Goal: Task Accomplishment & Management: Use online tool/utility

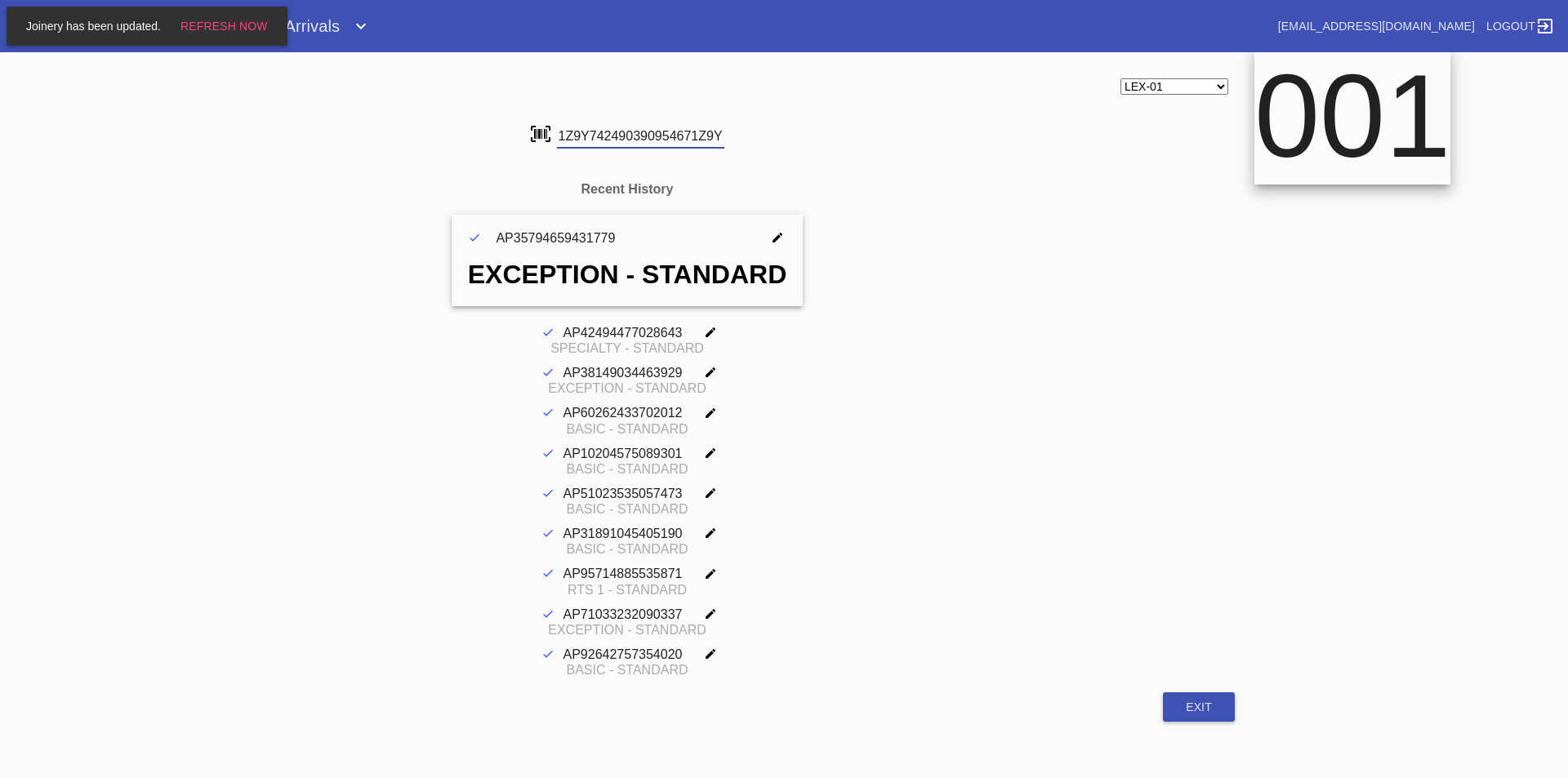
click at [568, 137] on input "1Z9Y742490390954671Z9Y74249031523339" at bounding box center [640, 136] width 167 height 25
click at [561, 138] on input "1Z9Y74249007727138" at bounding box center [640, 136] width 167 height 25
click at [561, 138] on input "1Z9Y74249031787279" at bounding box center [640, 136] width 167 height 25
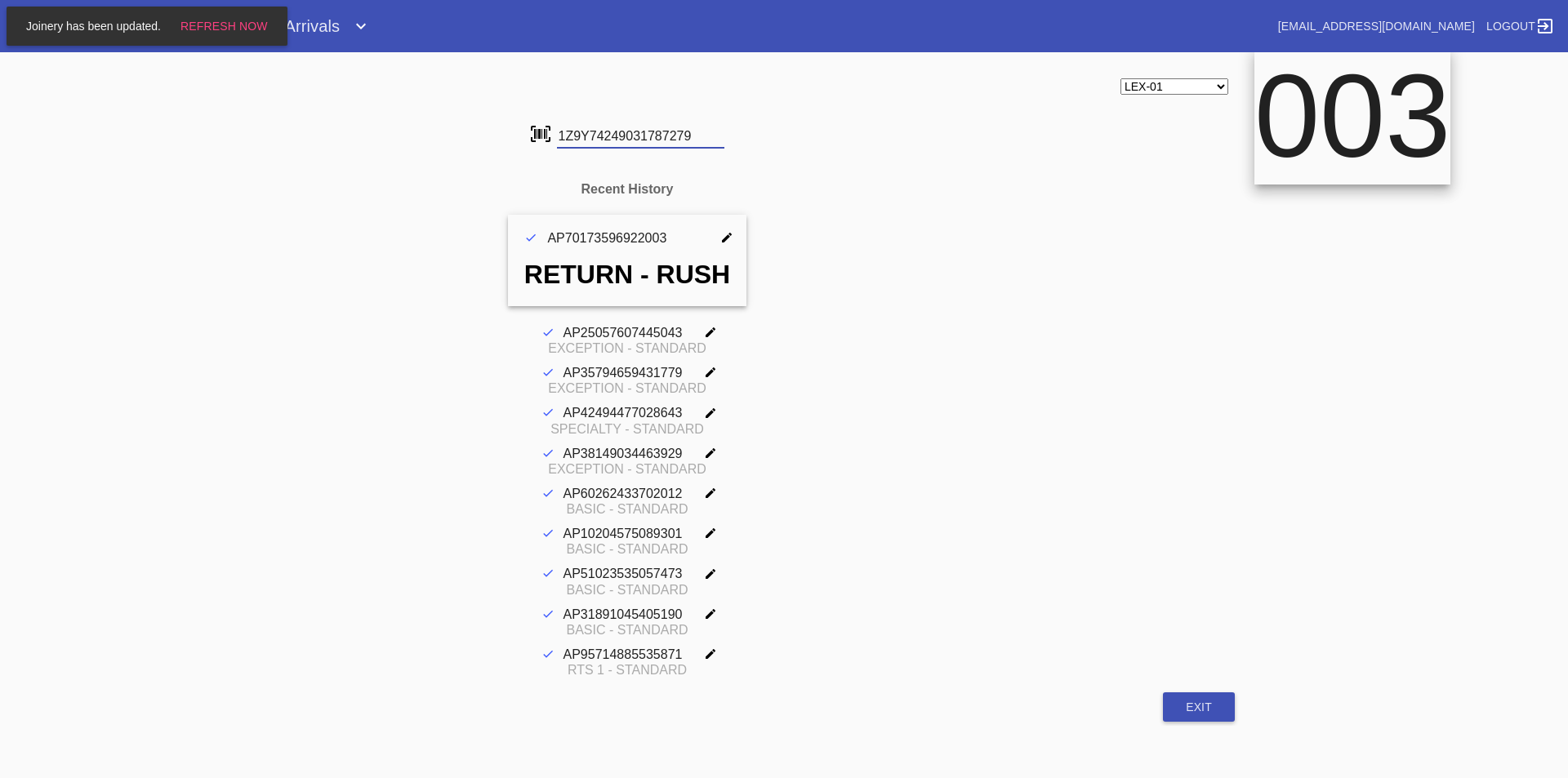
click at [561, 138] on input "1Z9Y74249031787279" at bounding box center [640, 136] width 167 height 25
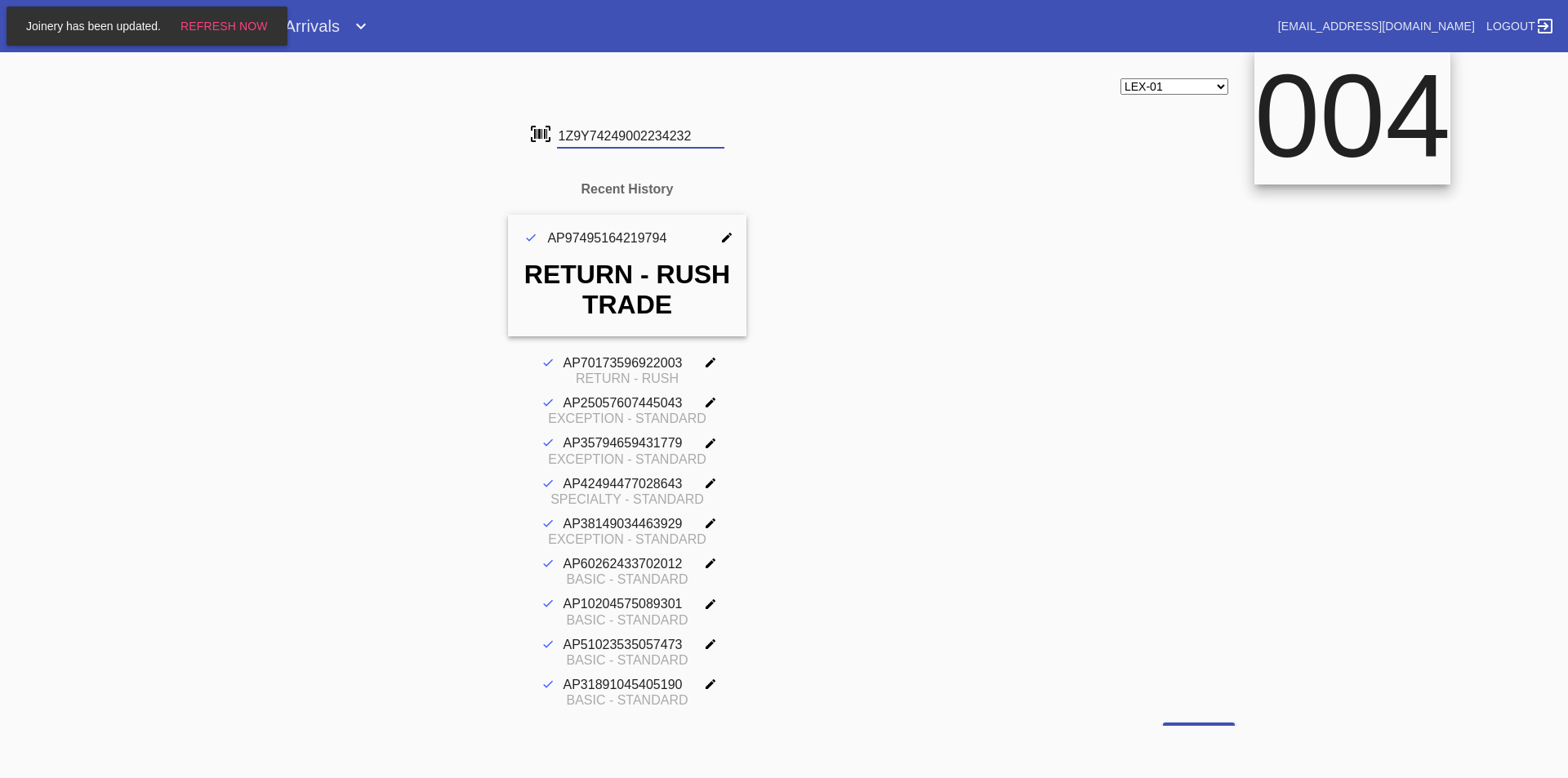
click at [561, 138] on input "1Z9Y74249002234232" at bounding box center [640, 136] width 167 height 25
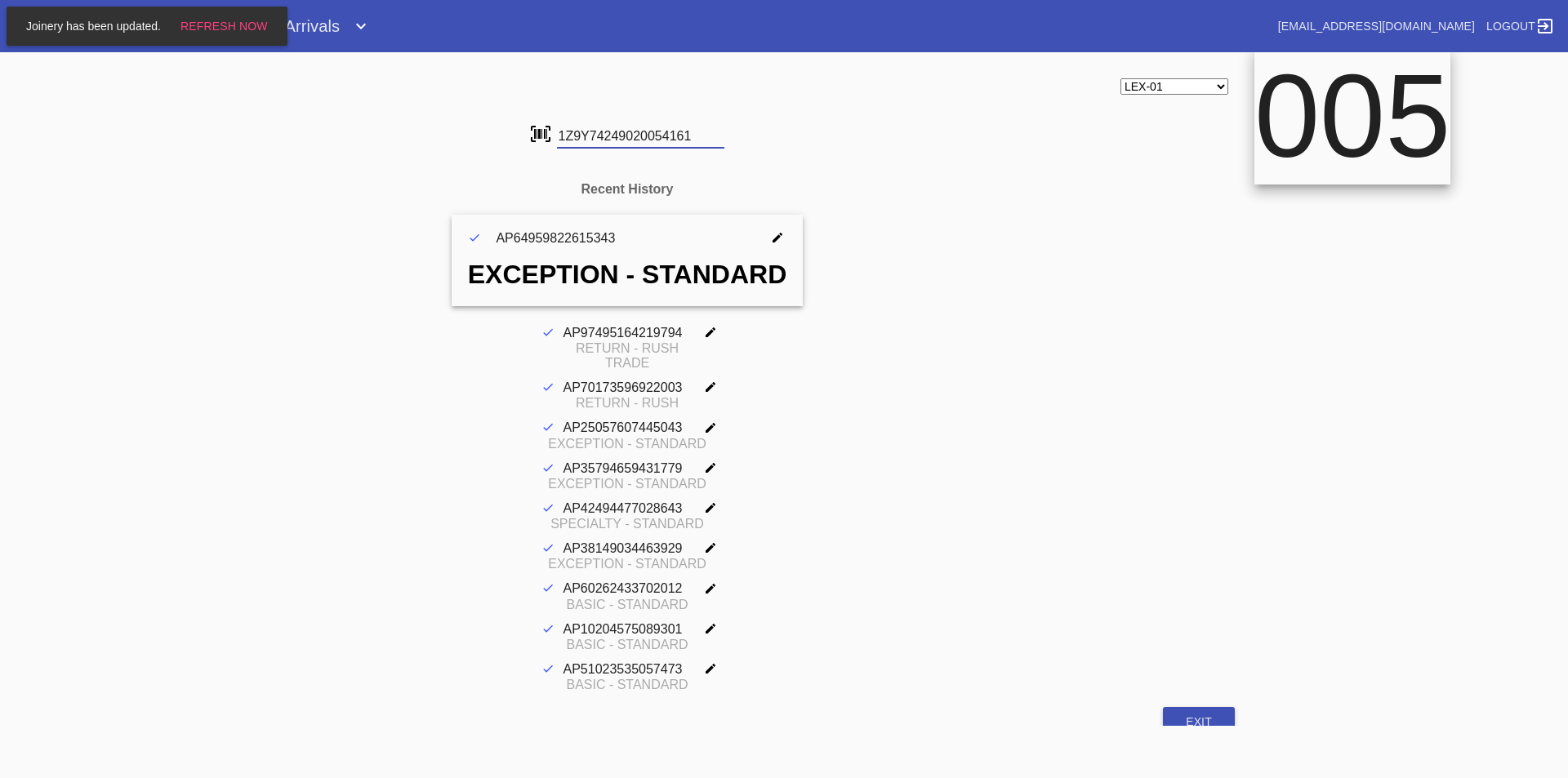
click at [579, 129] on input "1Z9Y74249020054161" at bounding box center [640, 136] width 167 height 25
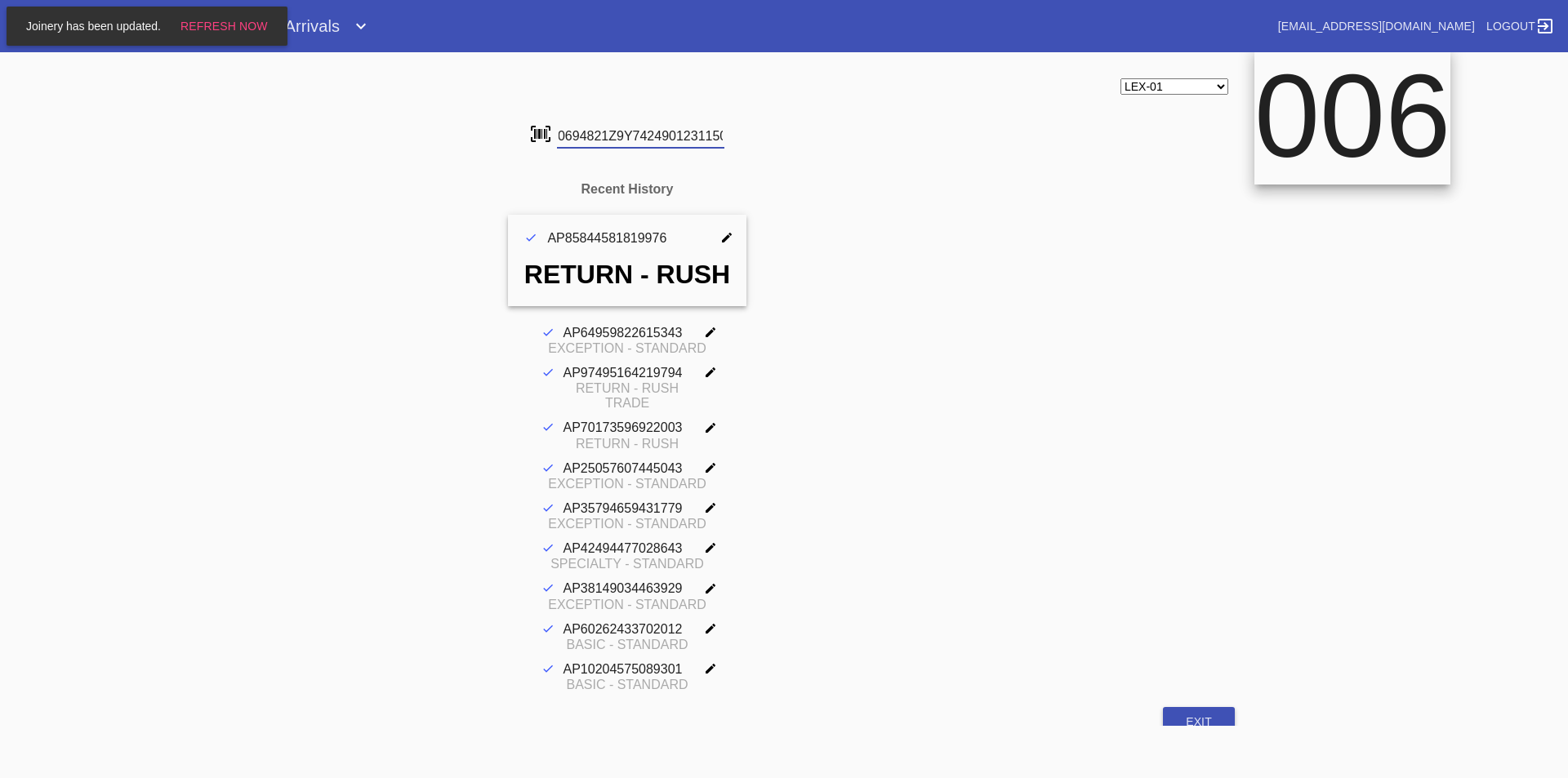
scroll to position [0, 104]
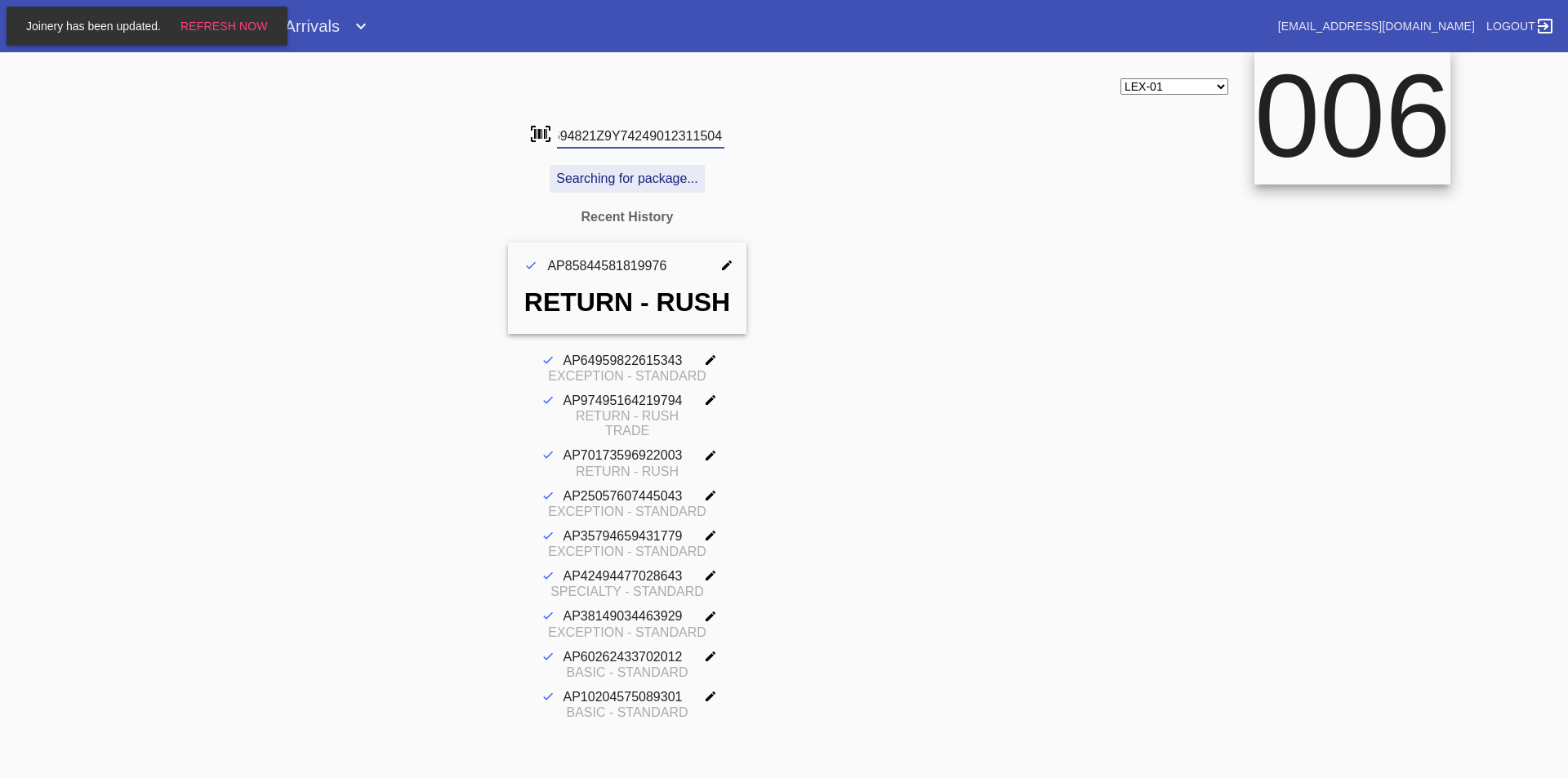
click at [591, 130] on input "1Z9Y742490270694821Z9Y74249012311504" at bounding box center [640, 136] width 167 height 25
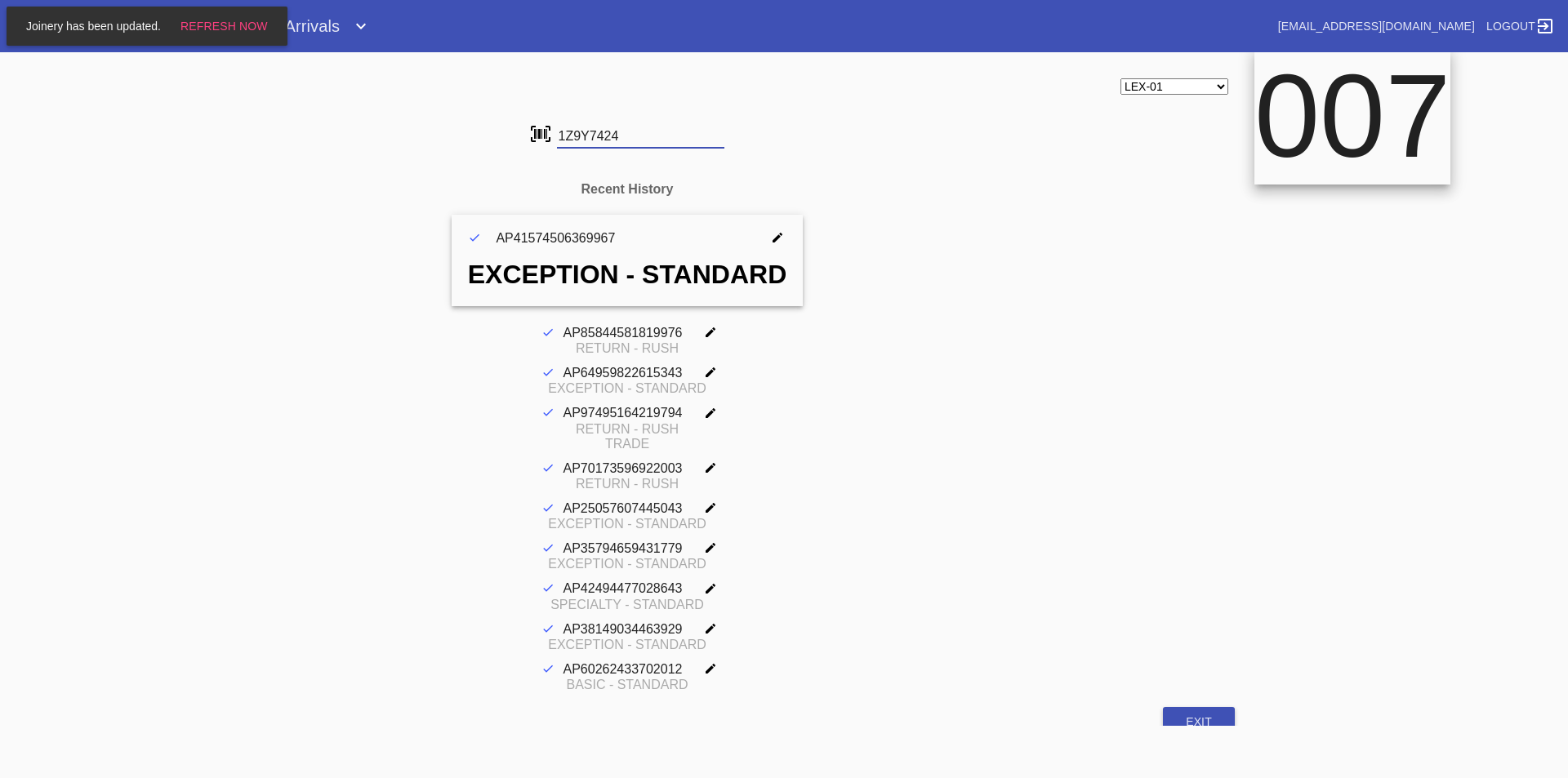
scroll to position [0, 0]
click at [585, 139] on input "1Z9Y74249012311504" at bounding box center [640, 136] width 167 height 25
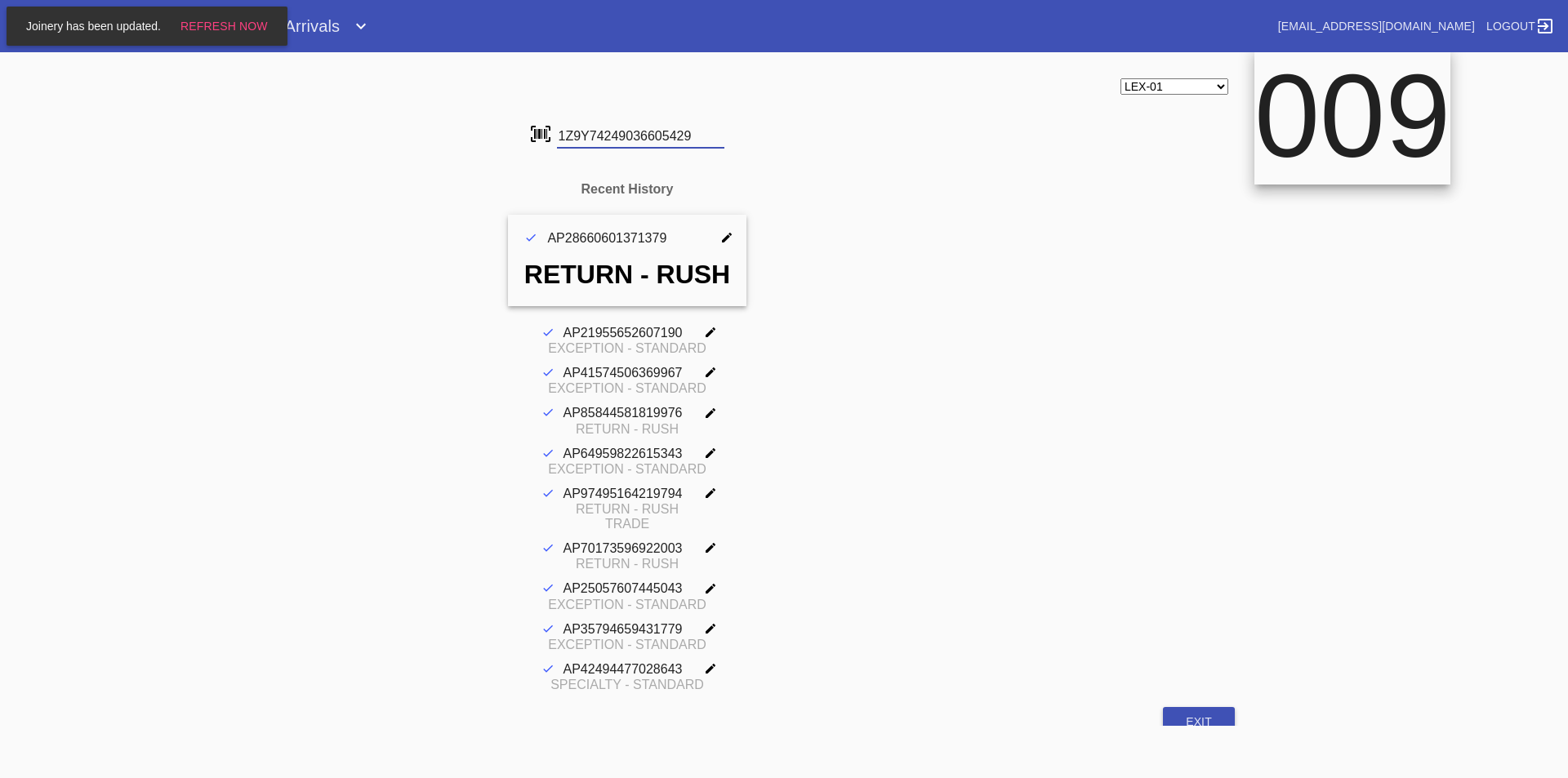
click at [585, 139] on input "1Z9Y74249036605429" at bounding box center [640, 136] width 167 height 25
click at [585, 139] on input "1Z9Y74249005423620" at bounding box center [640, 136] width 167 height 25
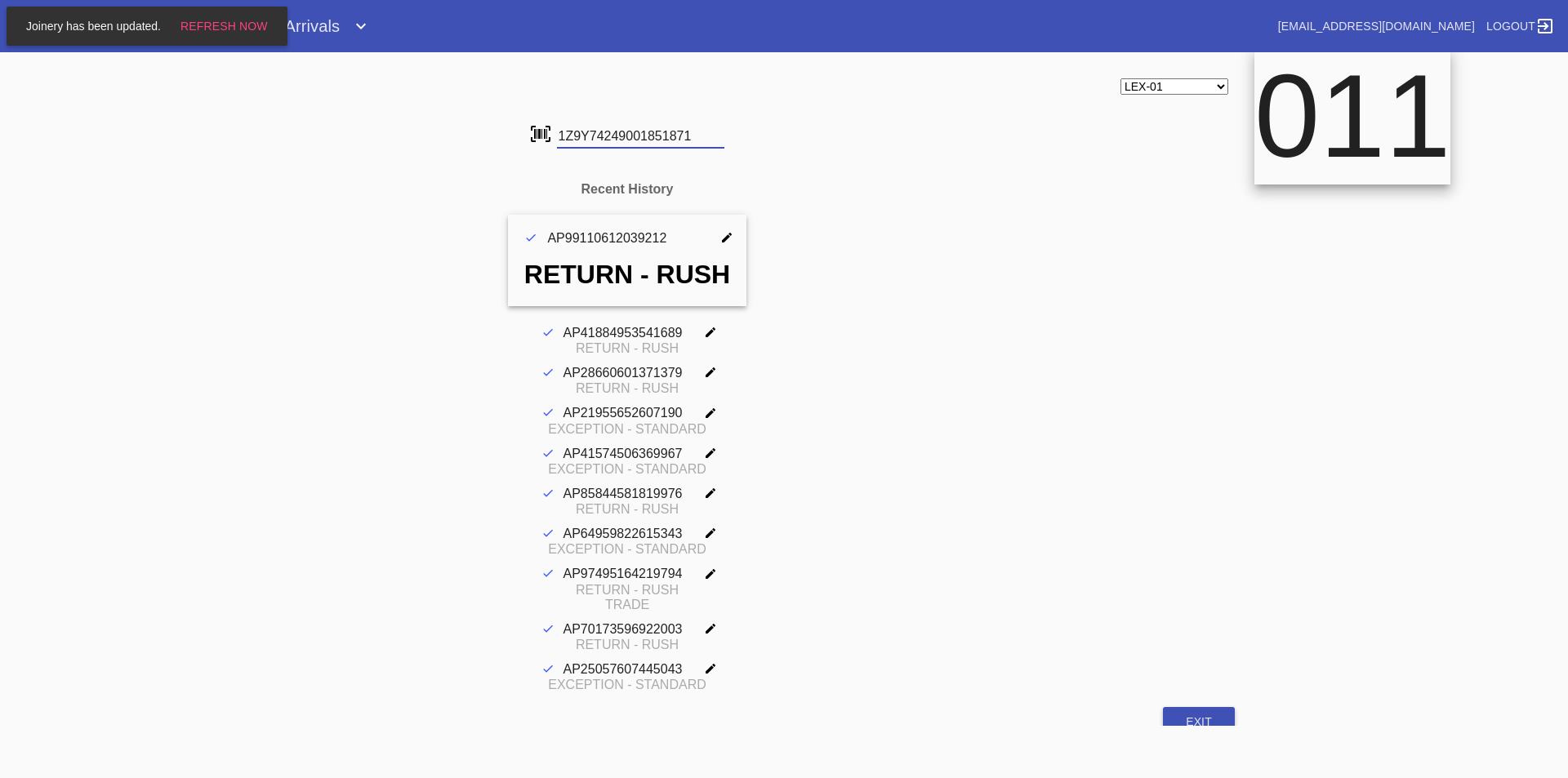
click at [585, 139] on input "1Z9Y74249001851871" at bounding box center [640, 136] width 167 height 25
click at [585, 139] on input "1Z9Y74240323503815" at bounding box center [640, 136] width 167 height 25
click at [585, 139] on input "1Z9Y74249015596845" at bounding box center [640, 136] width 167 height 25
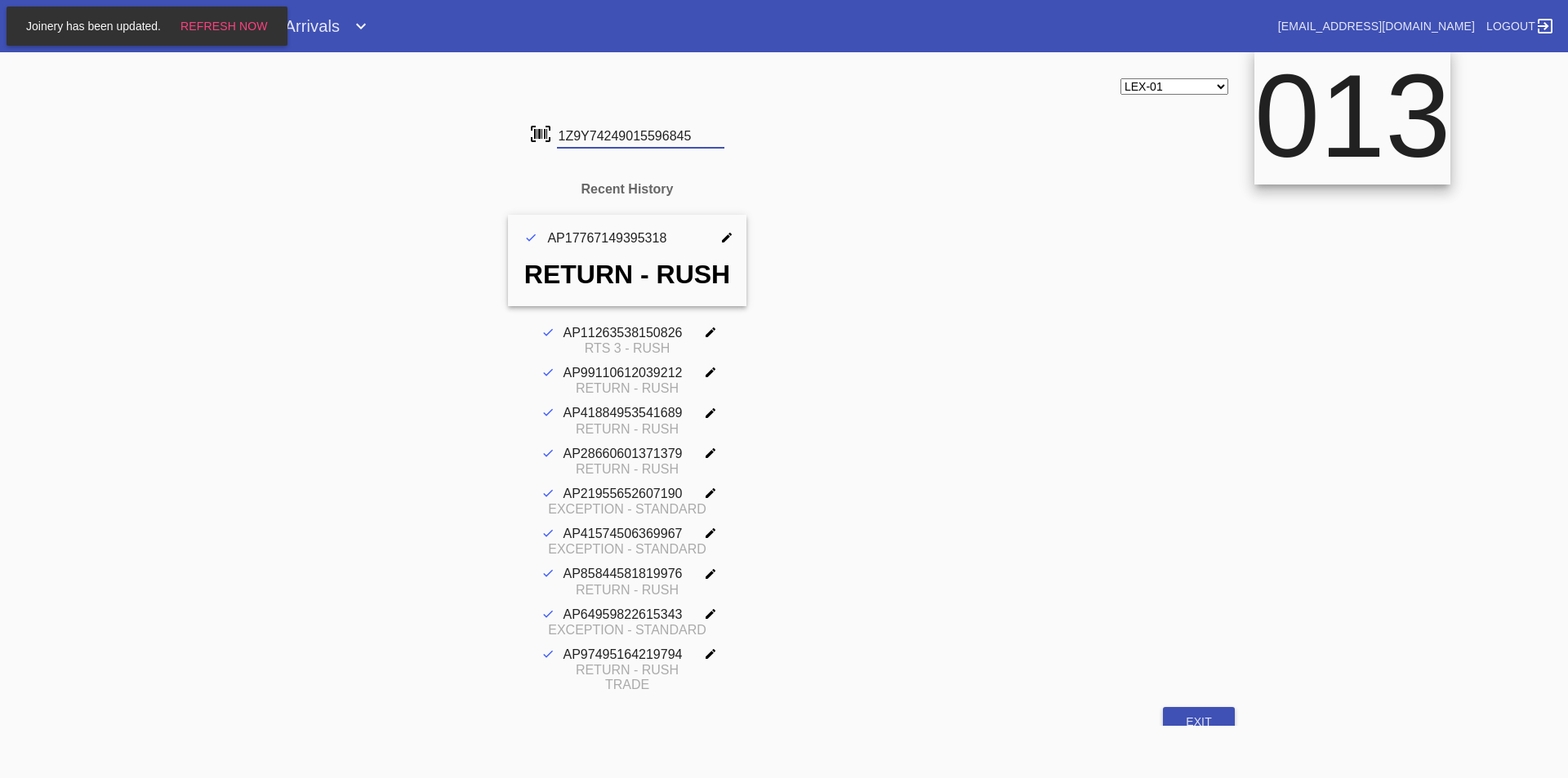
click at [585, 139] on input "1Z9Y74249015596845" at bounding box center [640, 136] width 167 height 25
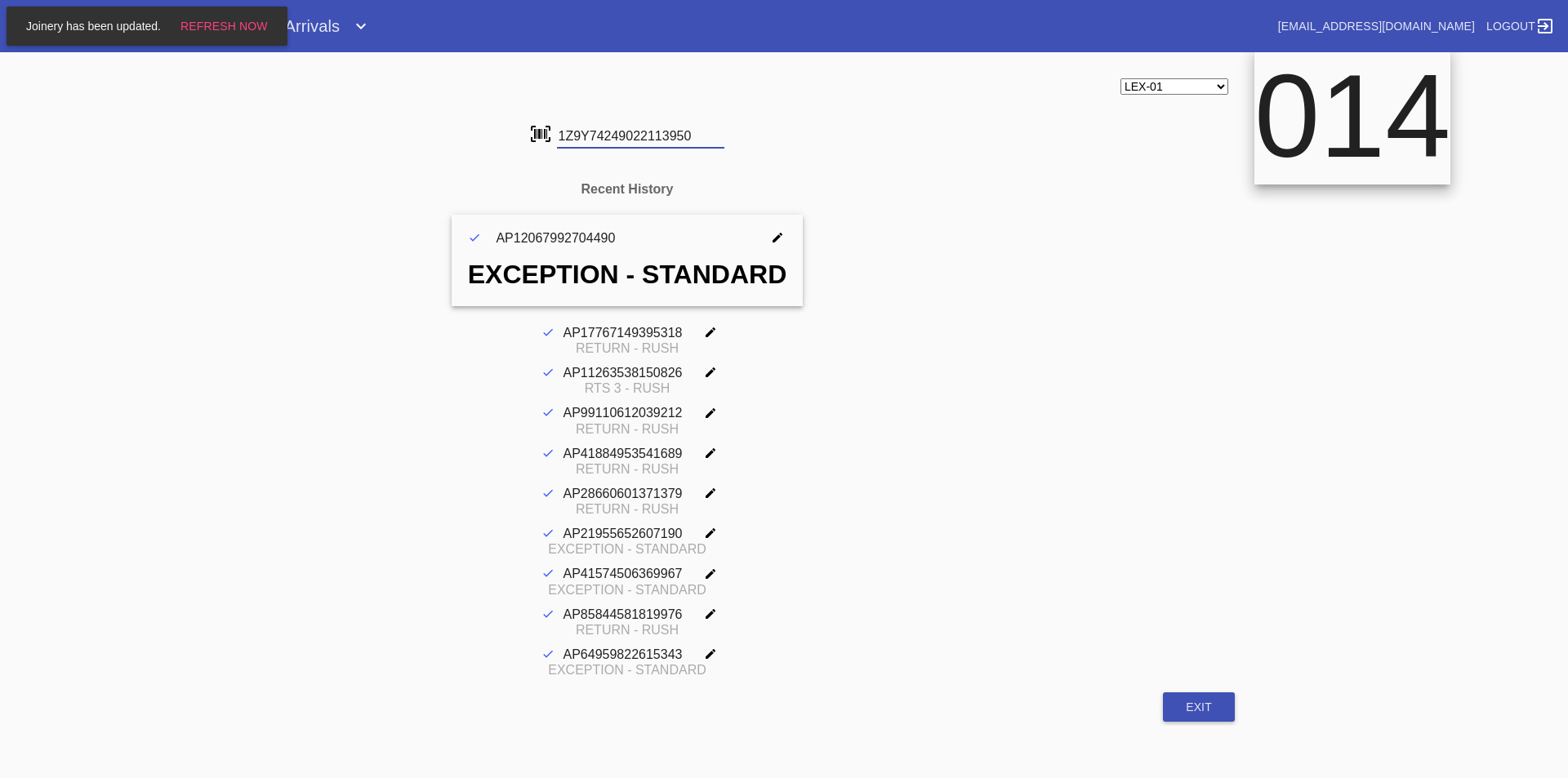
click at [589, 132] on input "1Z9Y74249022113950" at bounding box center [640, 136] width 167 height 25
click at [589, 132] on input "1Z9Y74249002212069" at bounding box center [640, 136] width 167 height 25
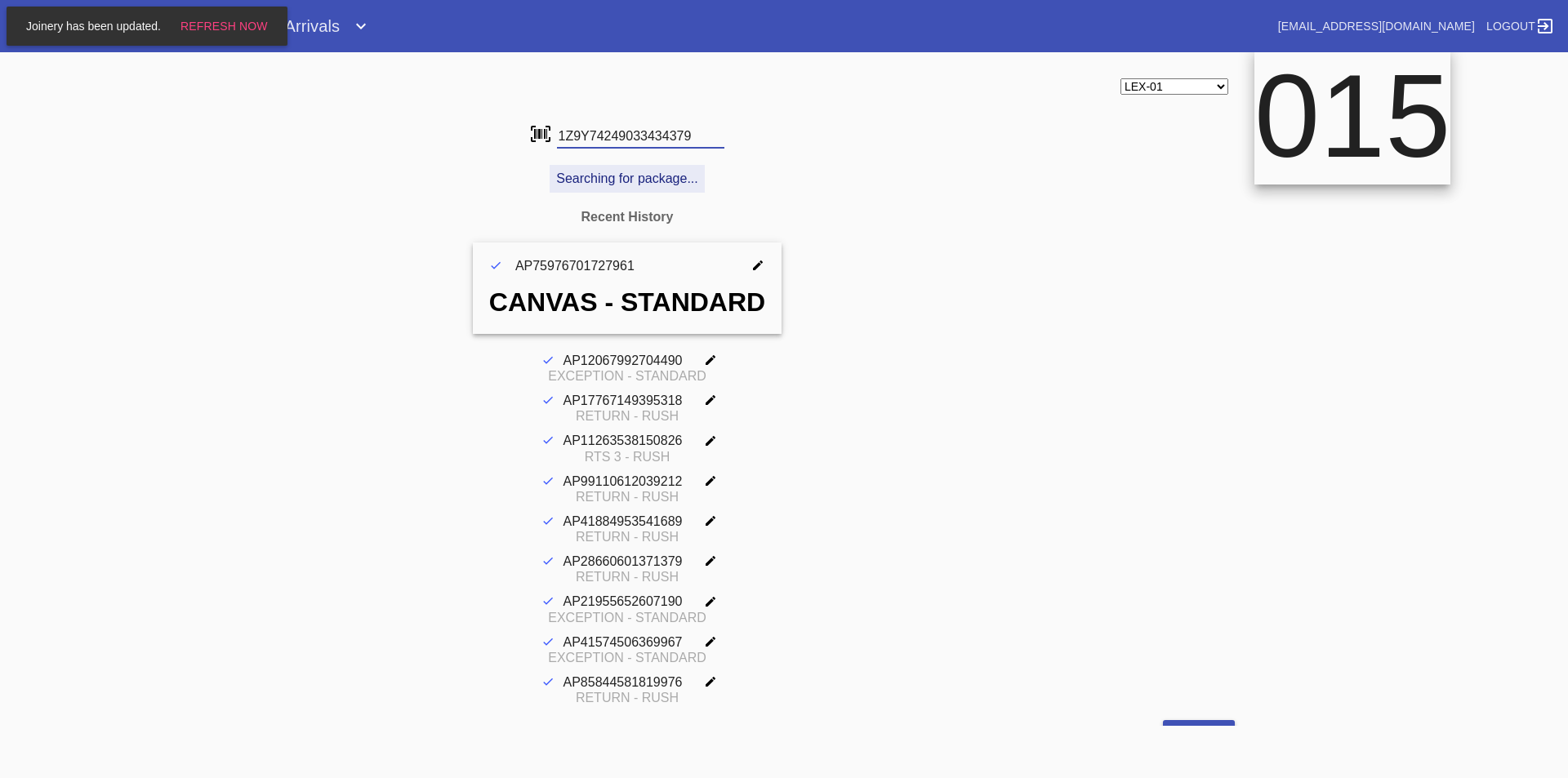
click at [578, 130] on input "1Z9Y74249033434379" at bounding box center [640, 136] width 167 height 25
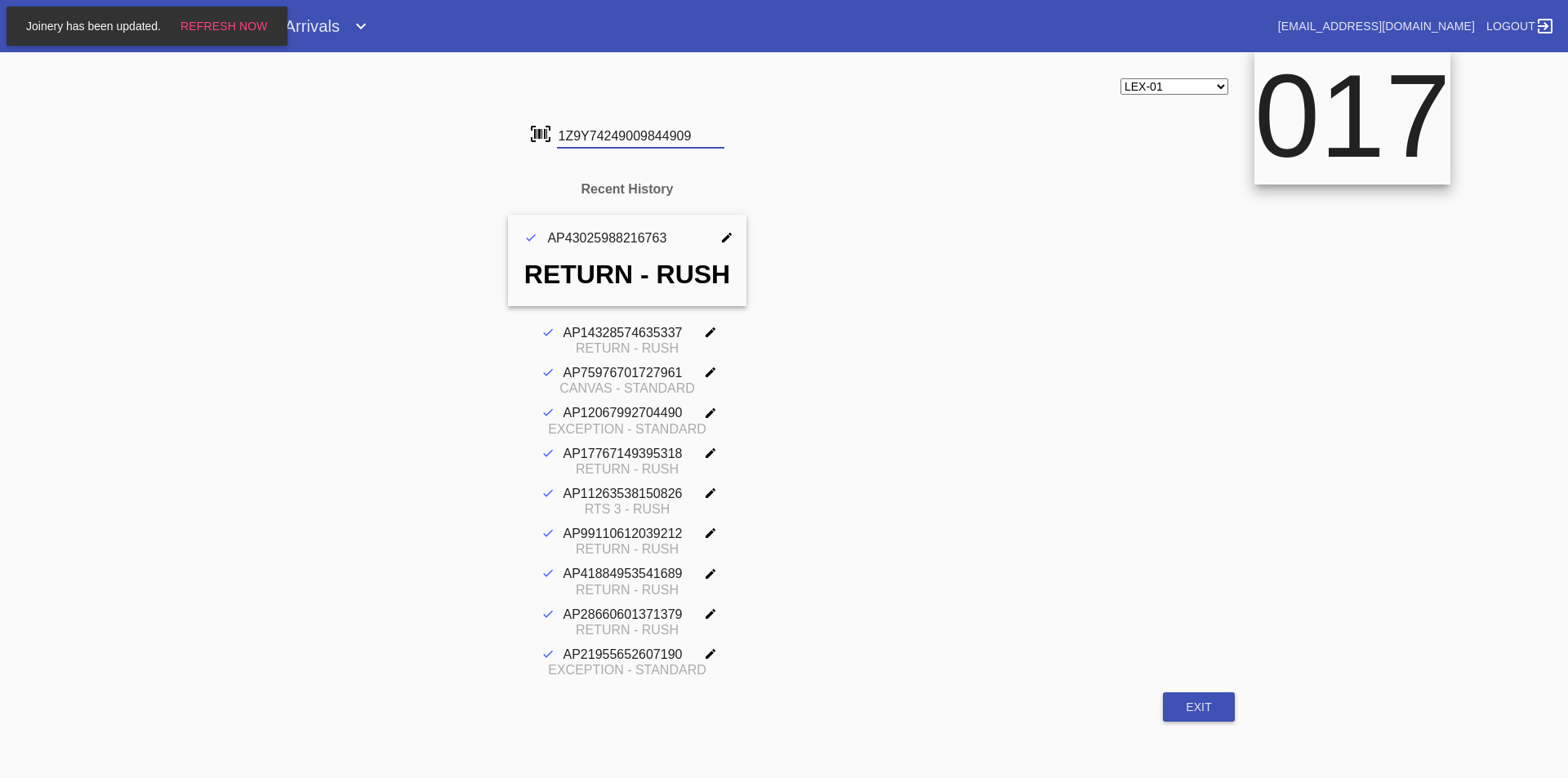
click at [578, 130] on input "1Z9Y74249009844909" at bounding box center [640, 136] width 167 height 25
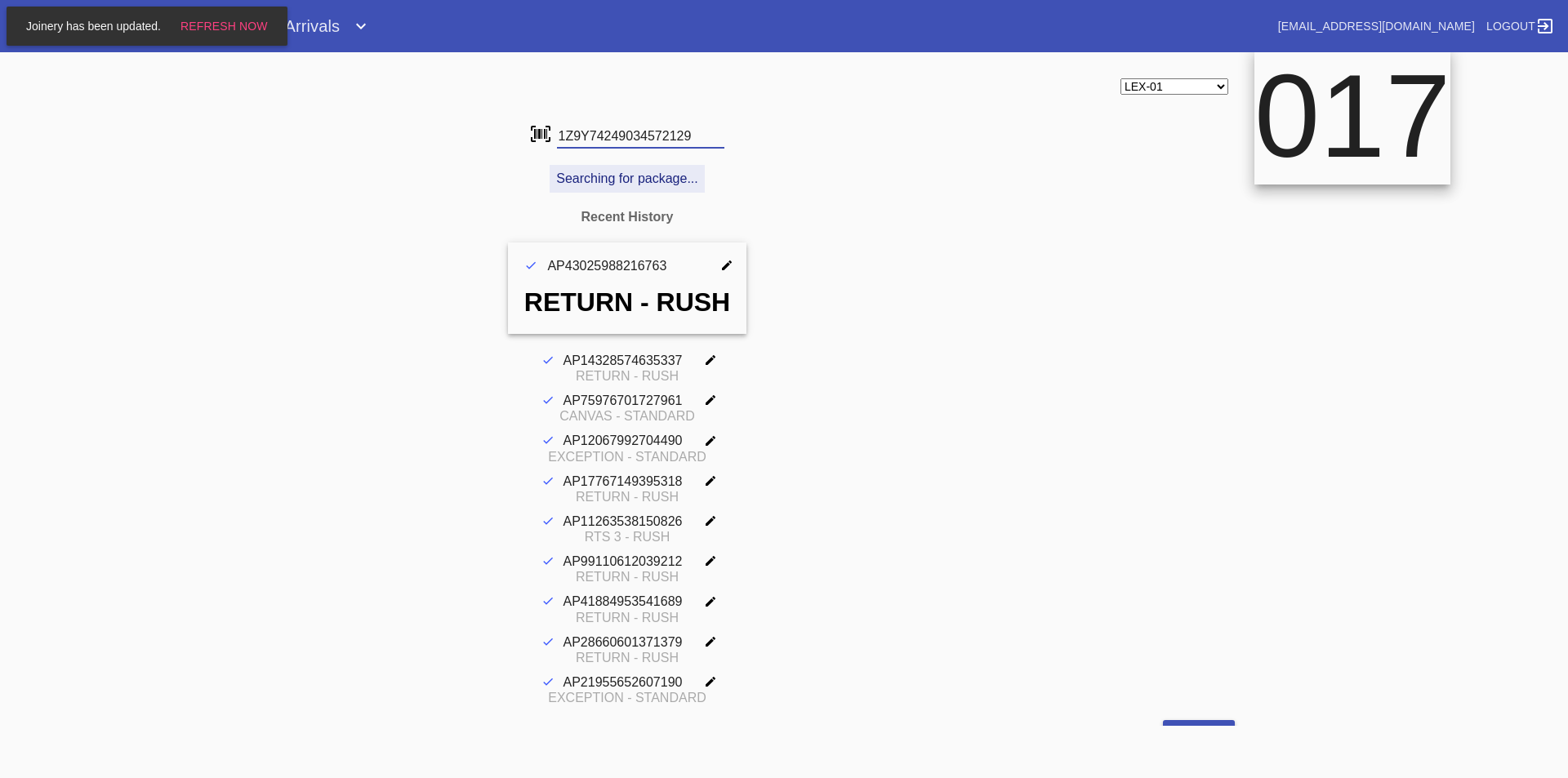
click at [578, 130] on input "1Z9Y74249034572129" at bounding box center [640, 136] width 167 height 25
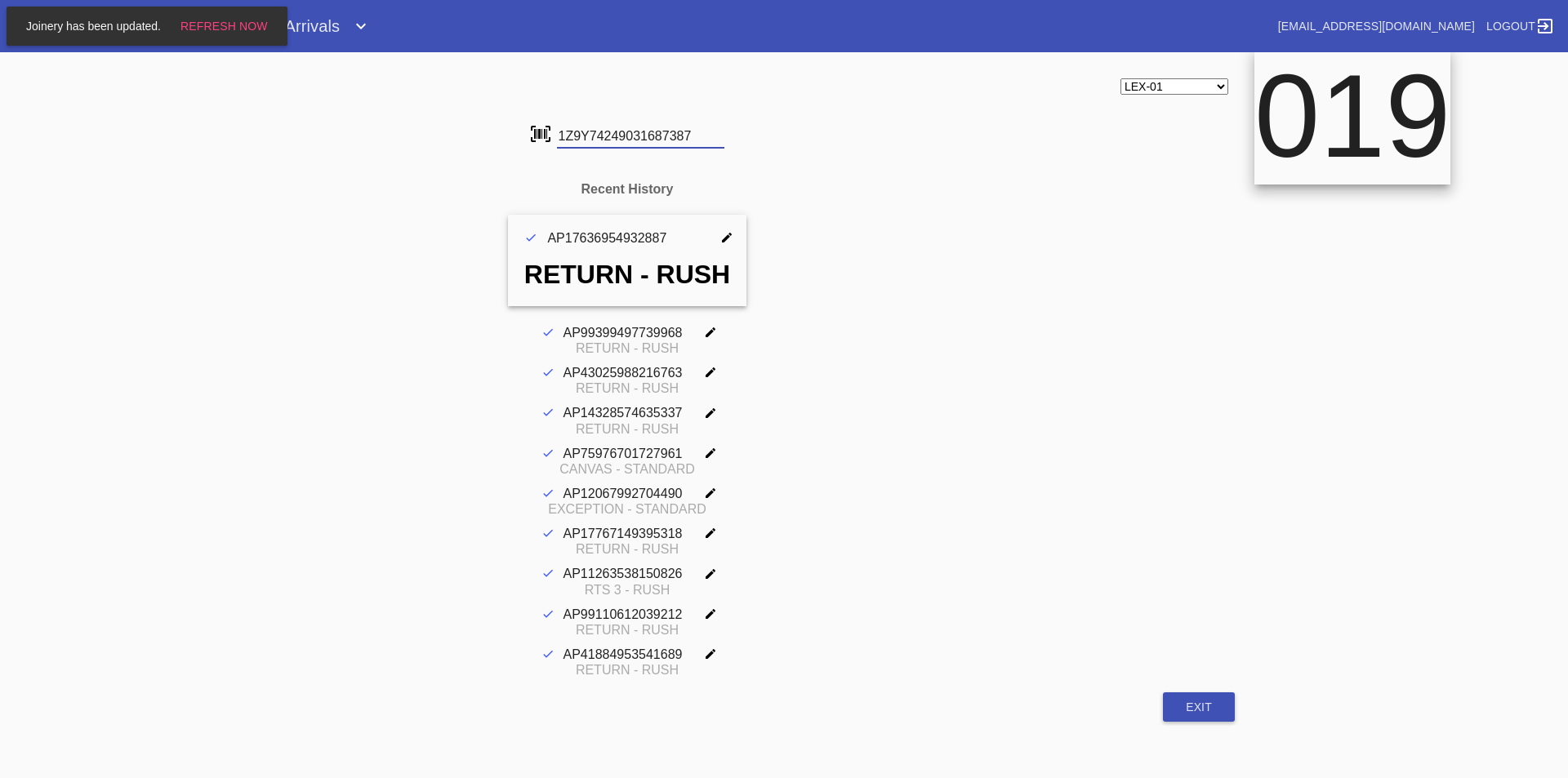
click at [578, 130] on input "1Z9Y74249031687387" at bounding box center [640, 136] width 167 height 25
click at [578, 130] on input "1Z9Y74249025224585" at bounding box center [640, 136] width 167 height 25
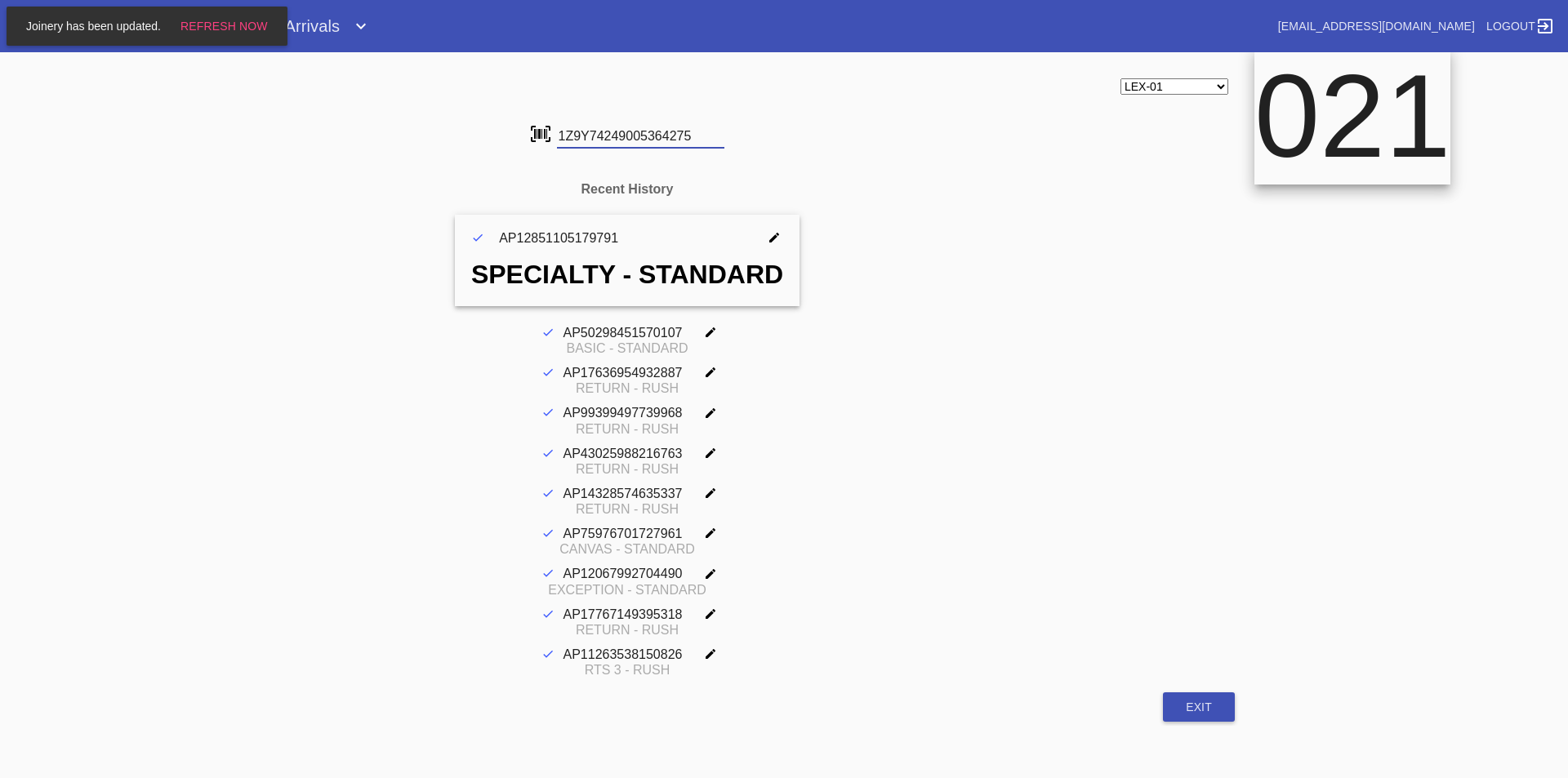
click at [578, 130] on input "1Z9Y74249005364275" at bounding box center [640, 136] width 167 height 25
click at [578, 130] on input "1Z9Y74249013088666" at bounding box center [640, 136] width 167 height 25
type input "420404753237"
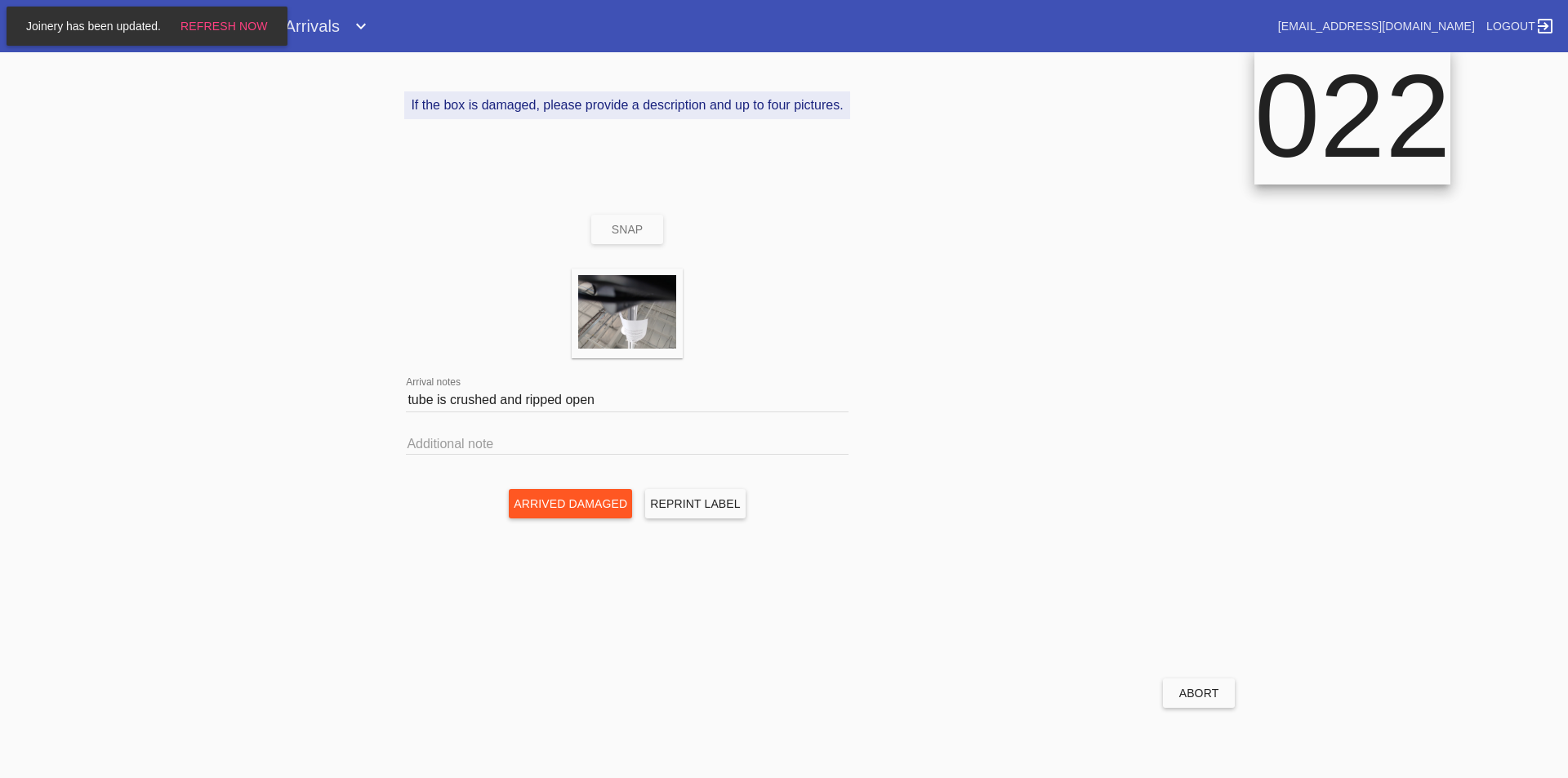
click at [1171, 697] on button "Abort" at bounding box center [1199, 694] width 72 height 30
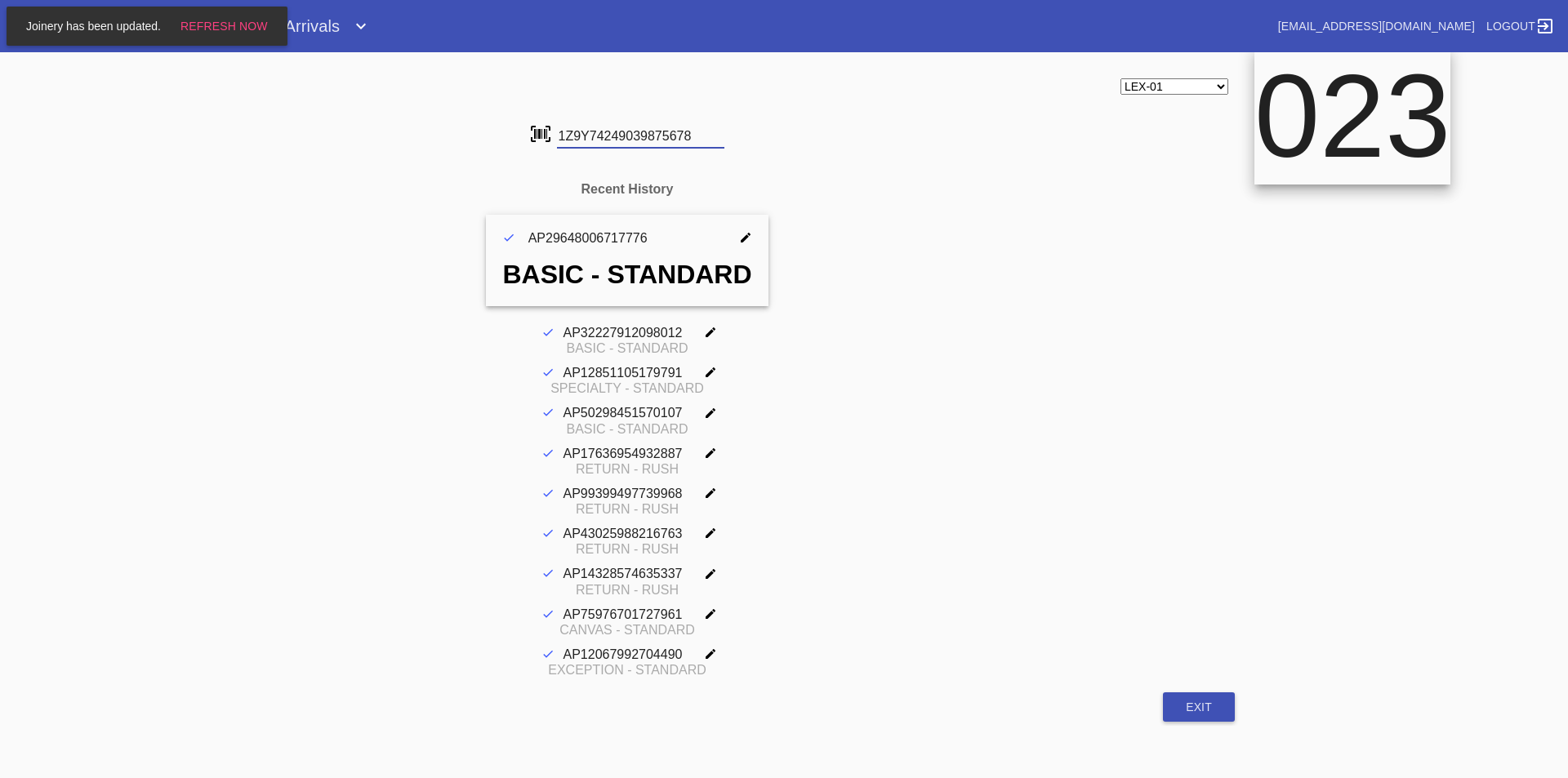
click at [604, 140] on input "1Z9Y74249039875678" at bounding box center [640, 136] width 167 height 25
click at [603, 140] on input "1Z9Y742490230690151Z9Y74249009922173" at bounding box center [640, 136] width 167 height 25
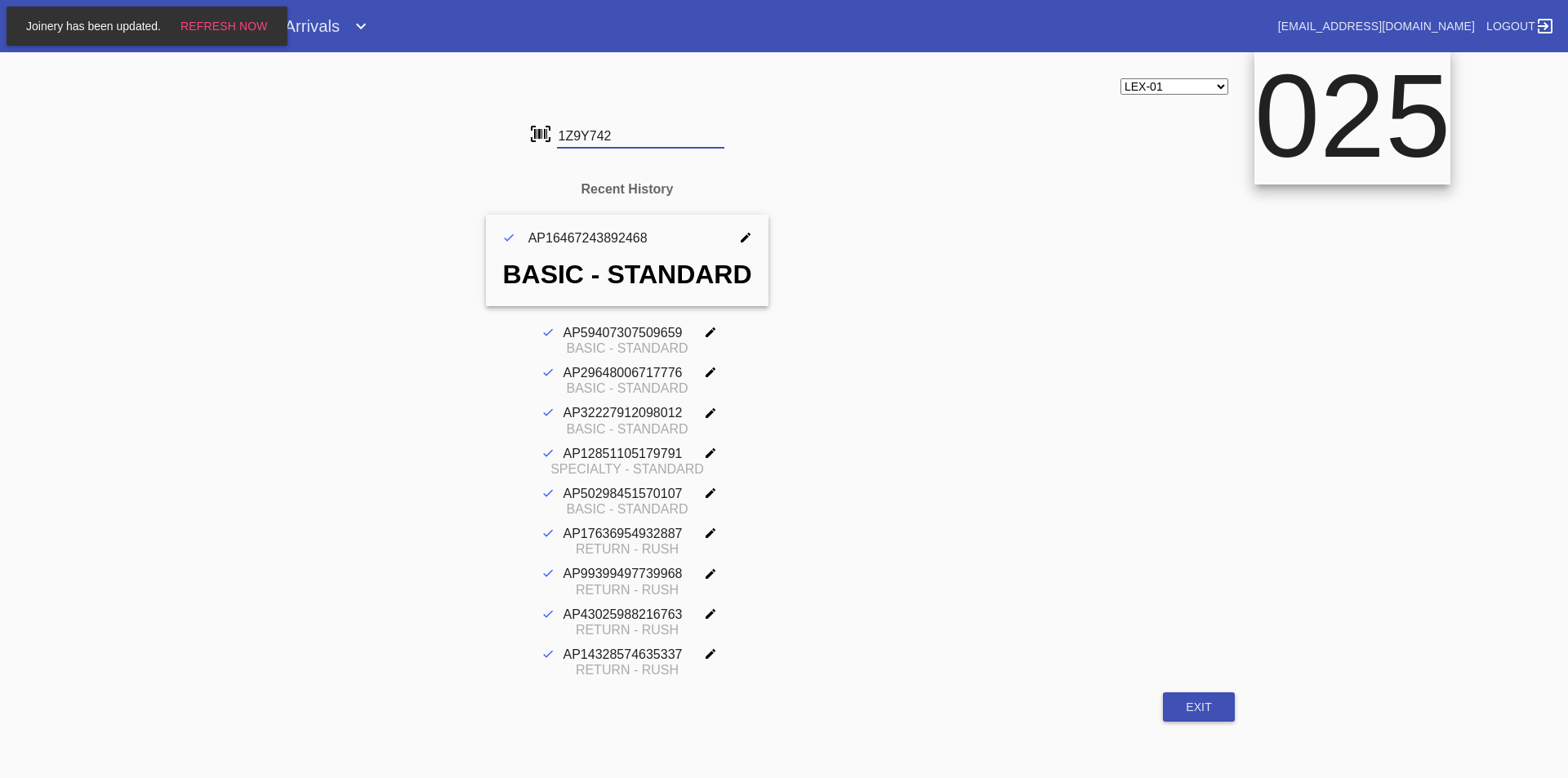
scroll to position [0, 0]
click at [603, 140] on input "1Z9Y74249016159495" at bounding box center [640, 136] width 167 height 25
click at [603, 140] on input "1Z9Y74249005123776" at bounding box center [640, 136] width 167 height 25
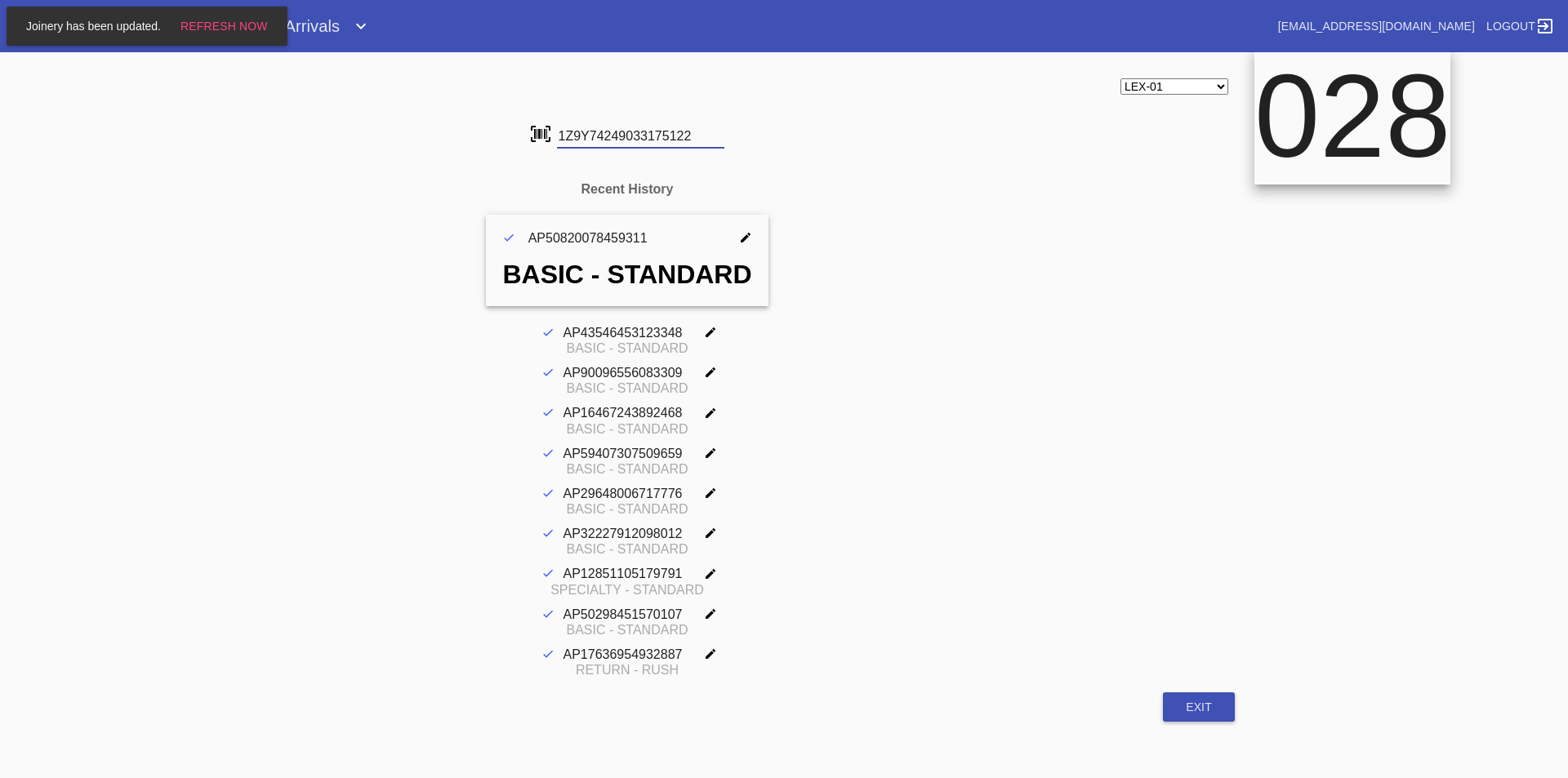
click at [603, 140] on input "1Z9Y74249033175122" at bounding box center [640, 136] width 167 height 25
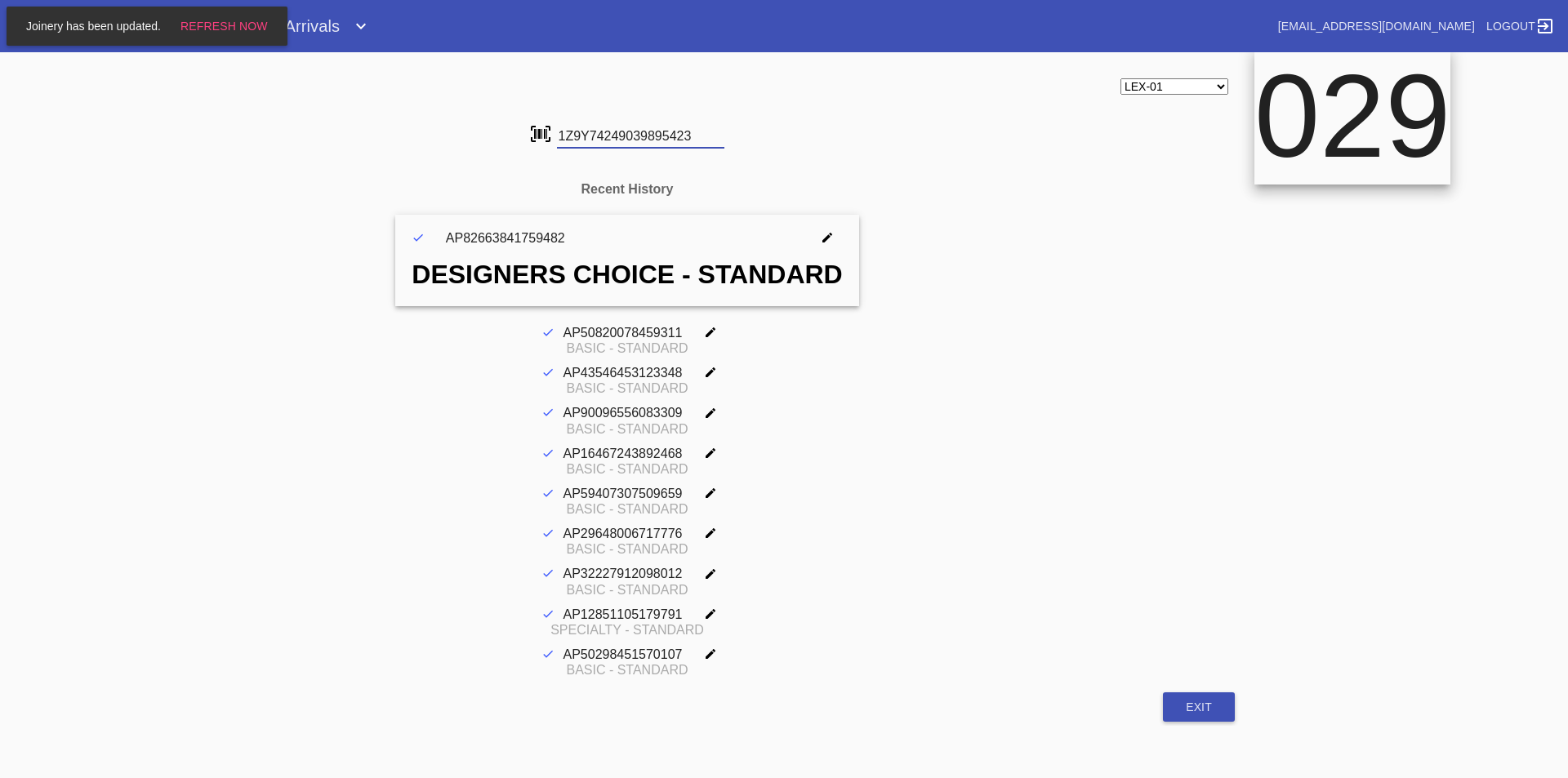
click at [603, 140] on input "1Z9Y74249039895423" at bounding box center [640, 136] width 167 height 25
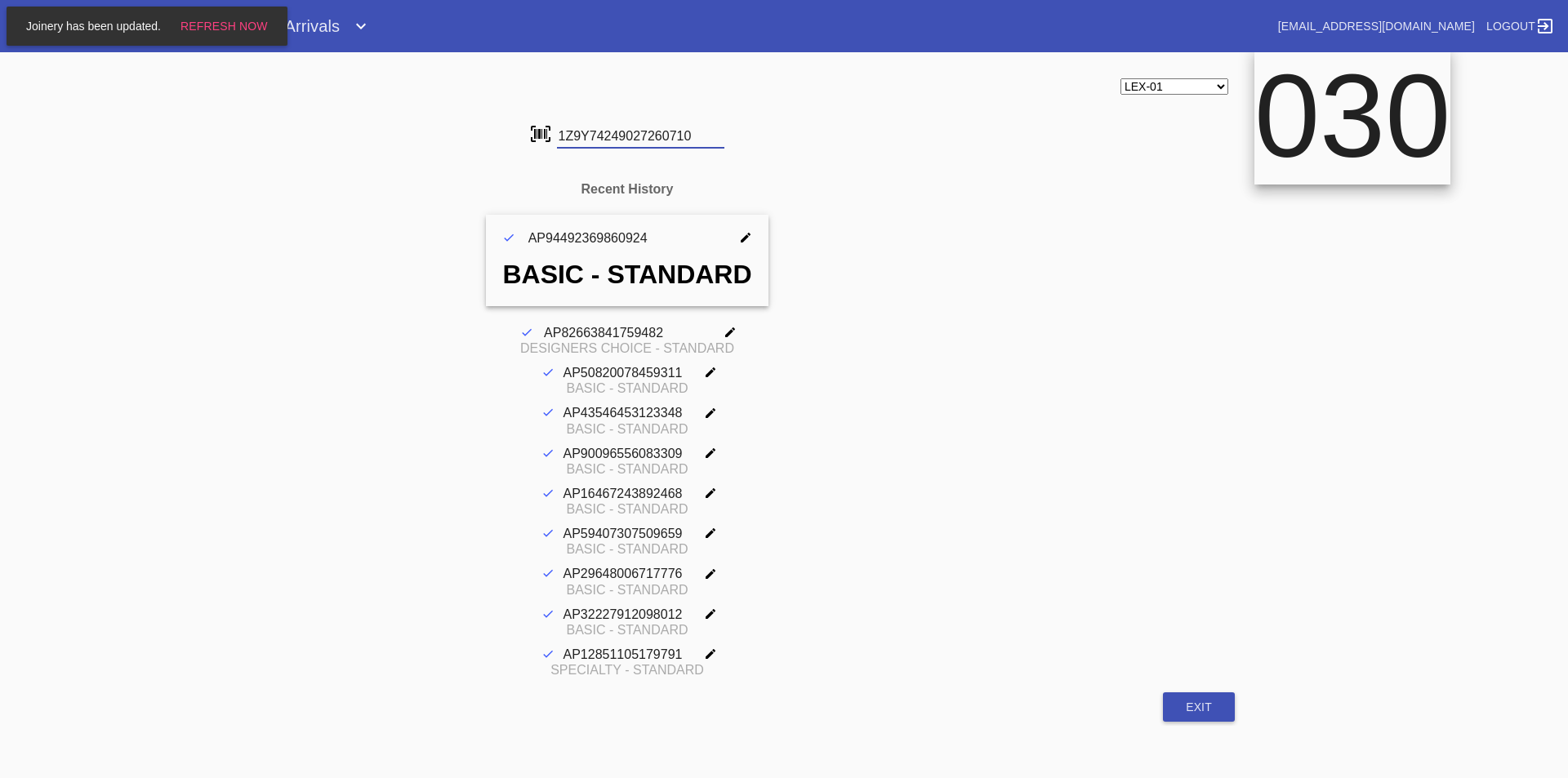
click at [603, 140] on input "1Z9Y74249027260710" at bounding box center [640, 136] width 167 height 25
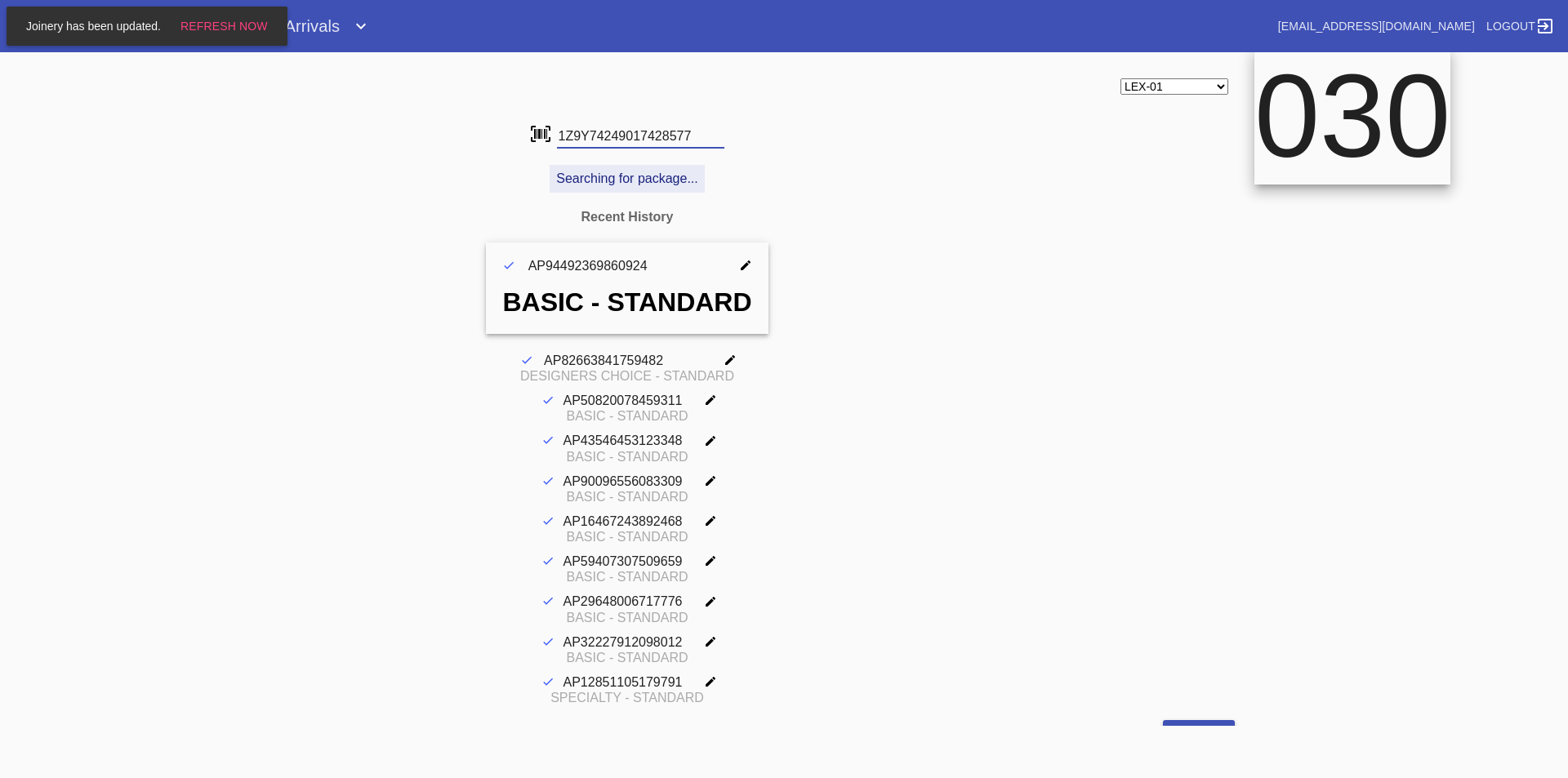
click at [600, 106] on div "LEX-02 LEX-02_ART DCA-01 DFW-RTL-HILL LAS-01 CLT-RTL-MYP BOS-RTL-WEL DCA-RTL-MC…" at bounding box center [627, 87] width 1228 height 43
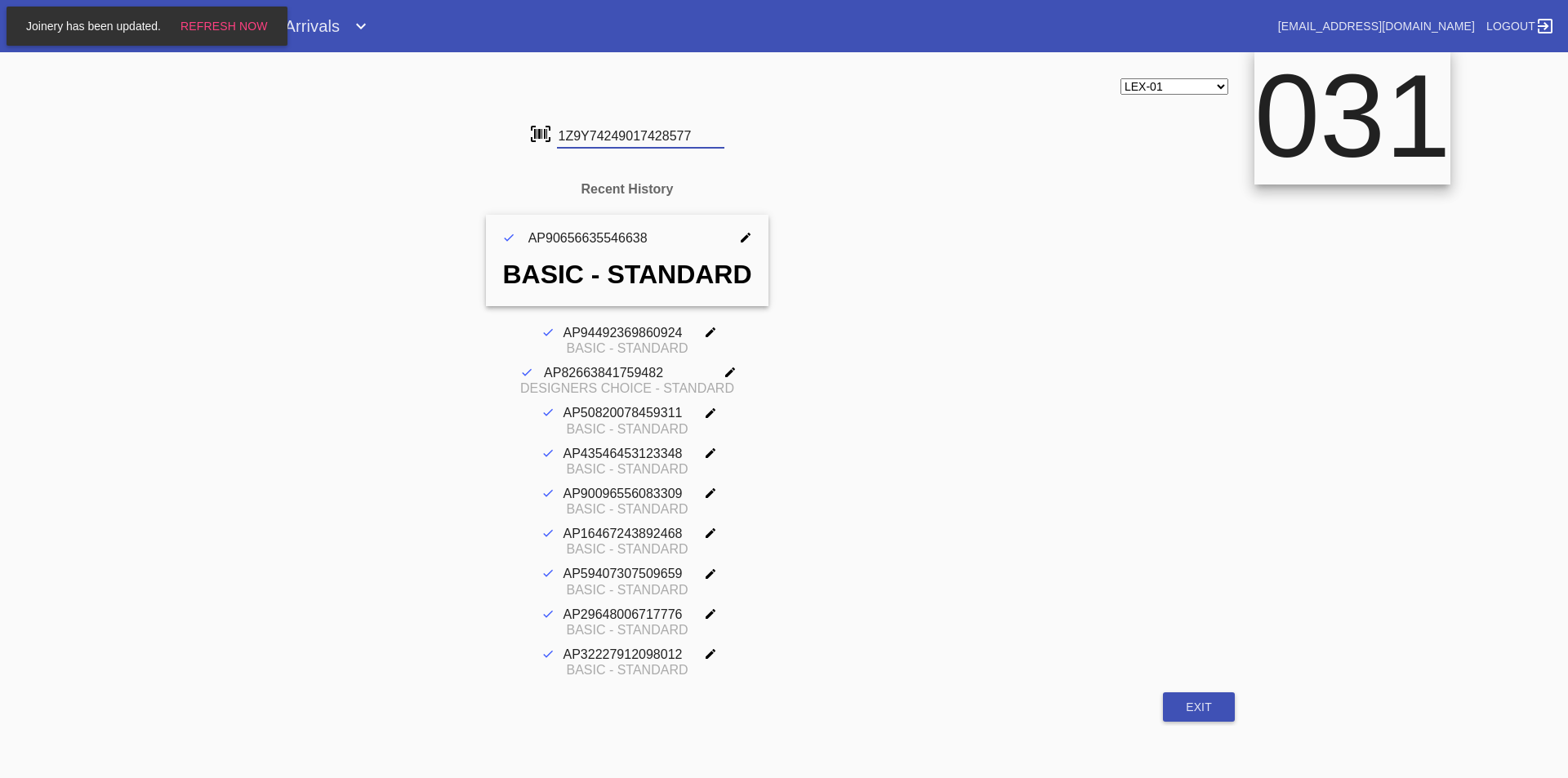
click at [602, 134] on input "1Z9Y74249017428577" at bounding box center [640, 136] width 167 height 25
click at [578, 130] on input "1Z9Y74249000640832" at bounding box center [640, 136] width 167 height 25
click at [577, 133] on input "1Z9Y74249017481590" at bounding box center [640, 136] width 167 height 25
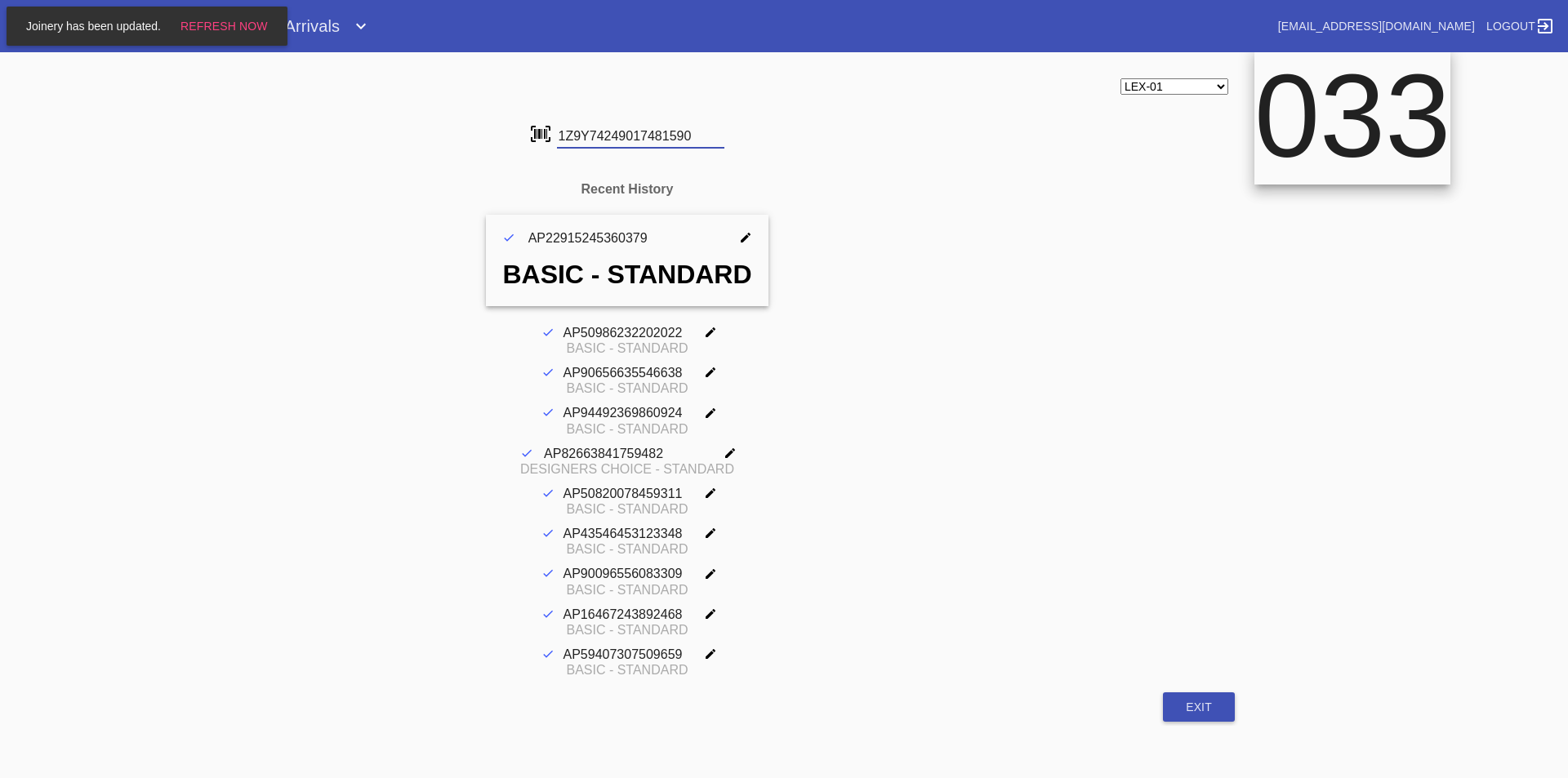
click at [577, 133] on input "1Z9Y74249017481590" at bounding box center [640, 136] width 167 height 25
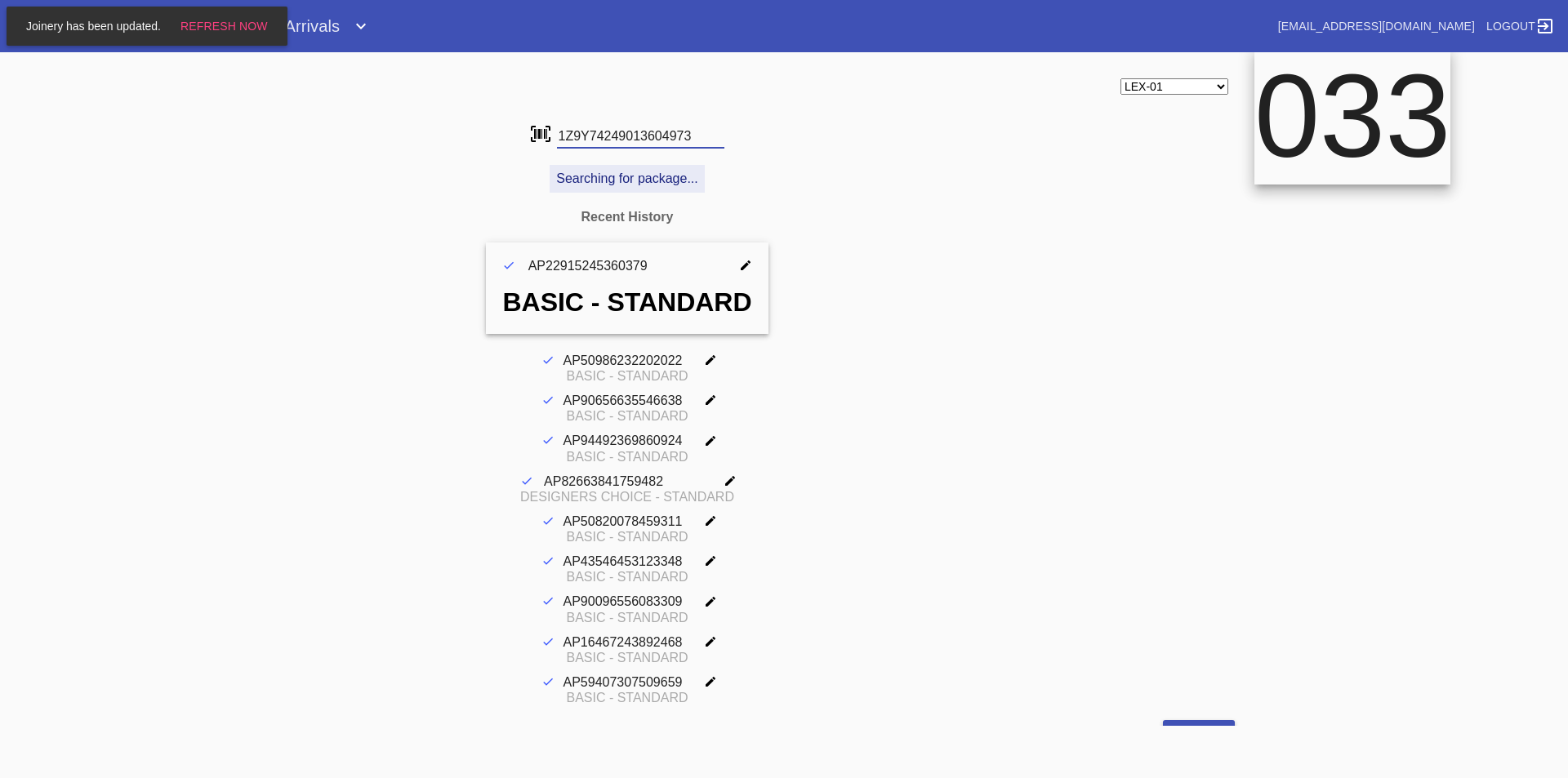
click at [577, 133] on input "1Z9Y74249013604973" at bounding box center [640, 136] width 167 height 25
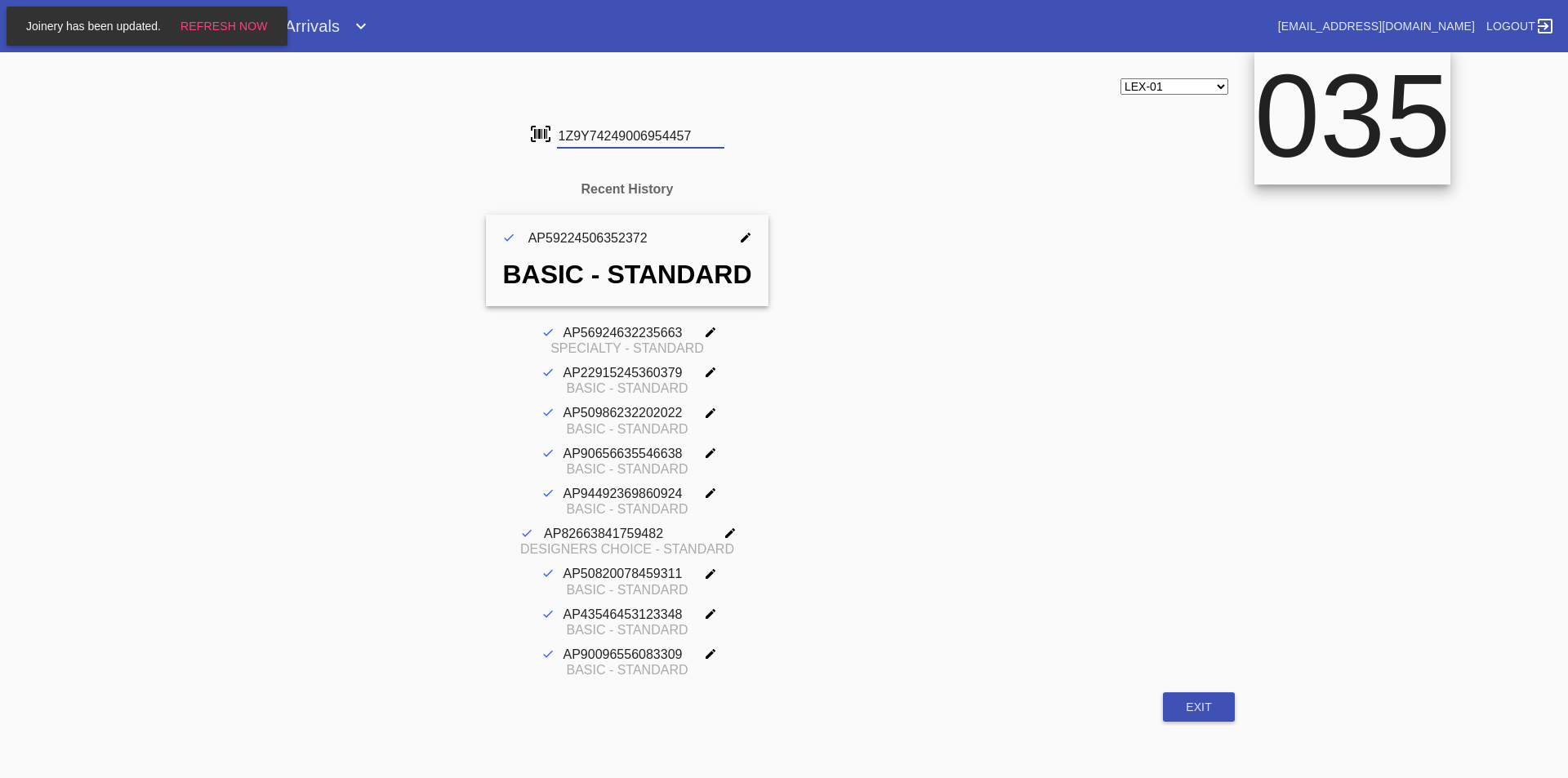
click at [577, 133] on input "1Z9Y74249006954457" at bounding box center [640, 136] width 167 height 25
click at [577, 133] on input "1Z9Y74249027085286" at bounding box center [640, 136] width 167 height 25
click at [577, 133] on input "1Z9Y74249022870534" at bounding box center [640, 136] width 167 height 25
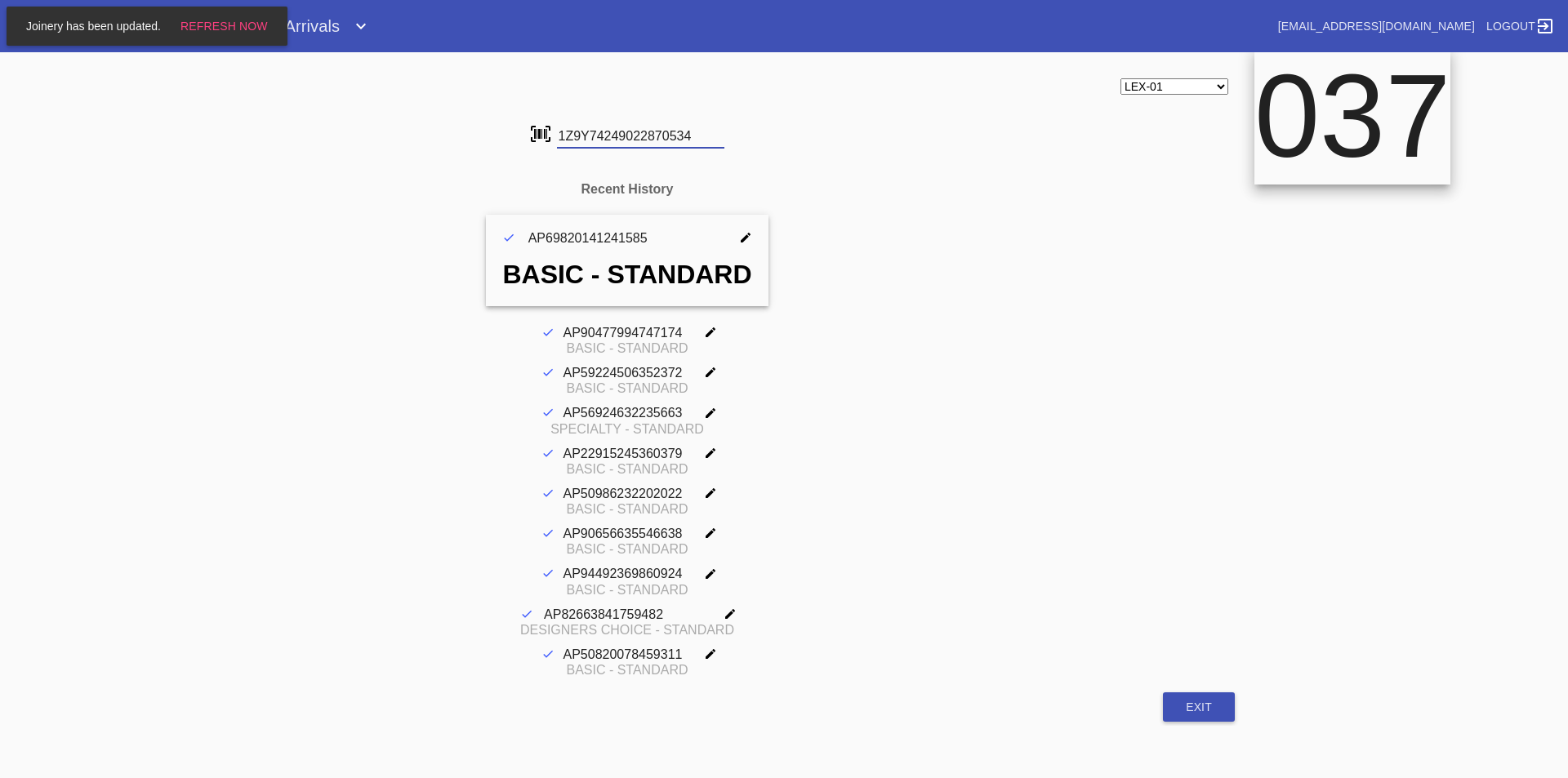
click at [577, 133] on input "1Z9Y74249022870534" at bounding box center [640, 136] width 167 height 25
type input "1Z9Y74249030606902"
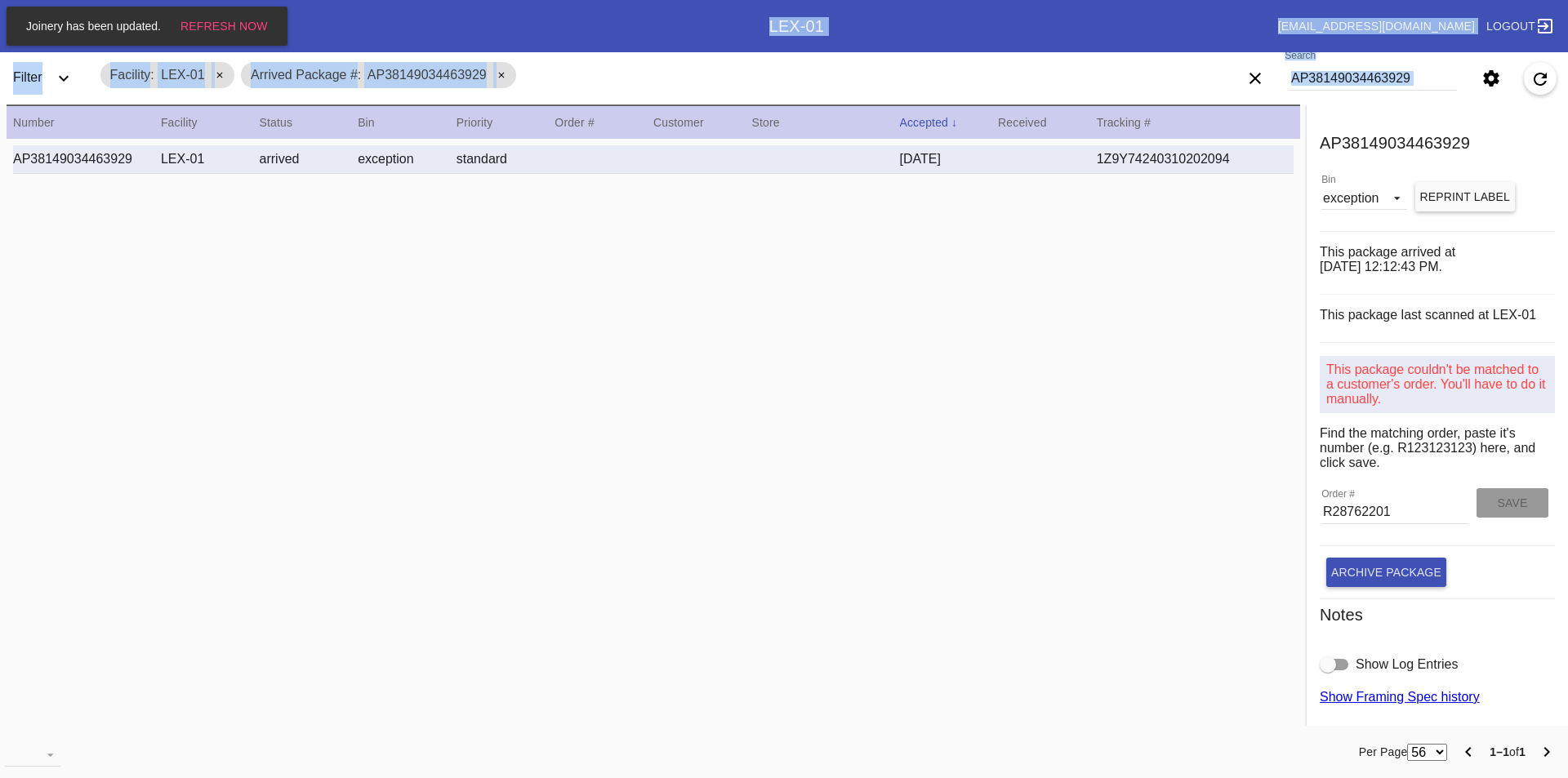
scroll to position [16, 0]
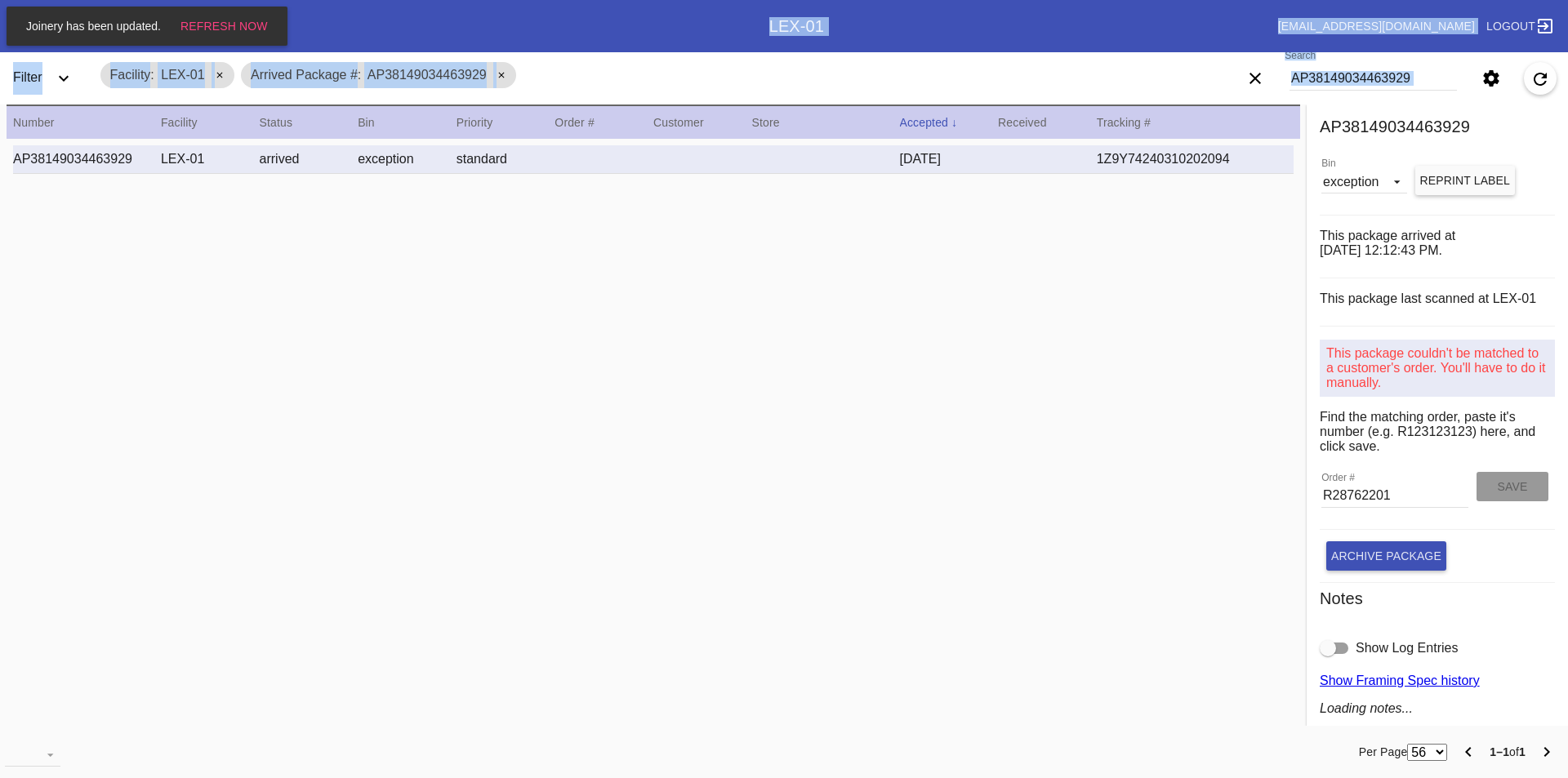
click at [1373, 80] on input "AP38149034463929" at bounding box center [1374, 79] width 167 height 25
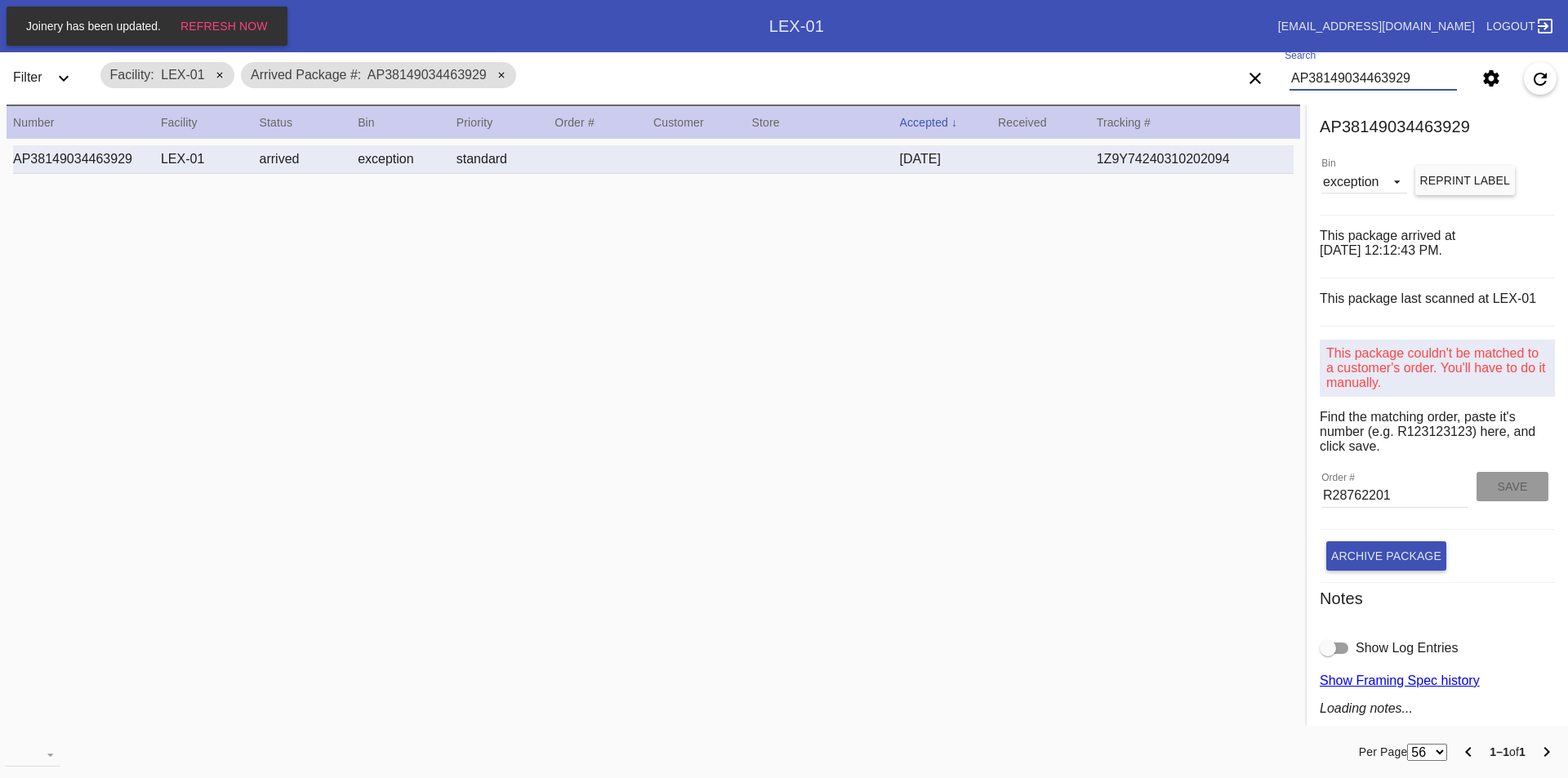
click at [1373, 80] on input "AP38149034463929" at bounding box center [1374, 79] width 167 height 25
type input "AP35794659431779"
click at [1322, 494] on input "Order #" at bounding box center [1394, 496] width 147 height 25
click at [1338, 493] on input "R64780261" at bounding box center [1394, 496] width 147 height 25
type input "R647580261"
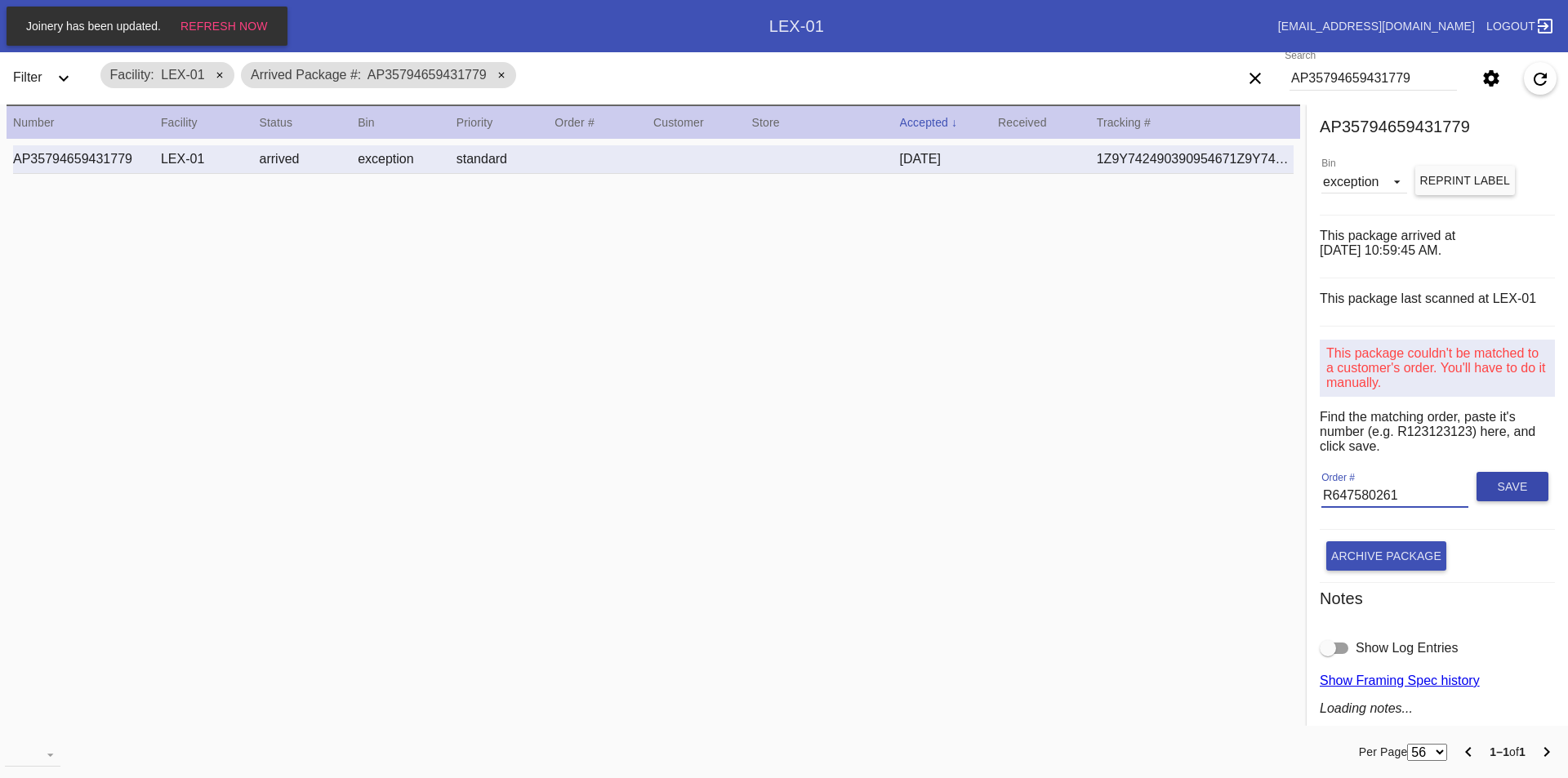
click at [1477, 489] on button "Save" at bounding box center [1513, 487] width 72 height 30
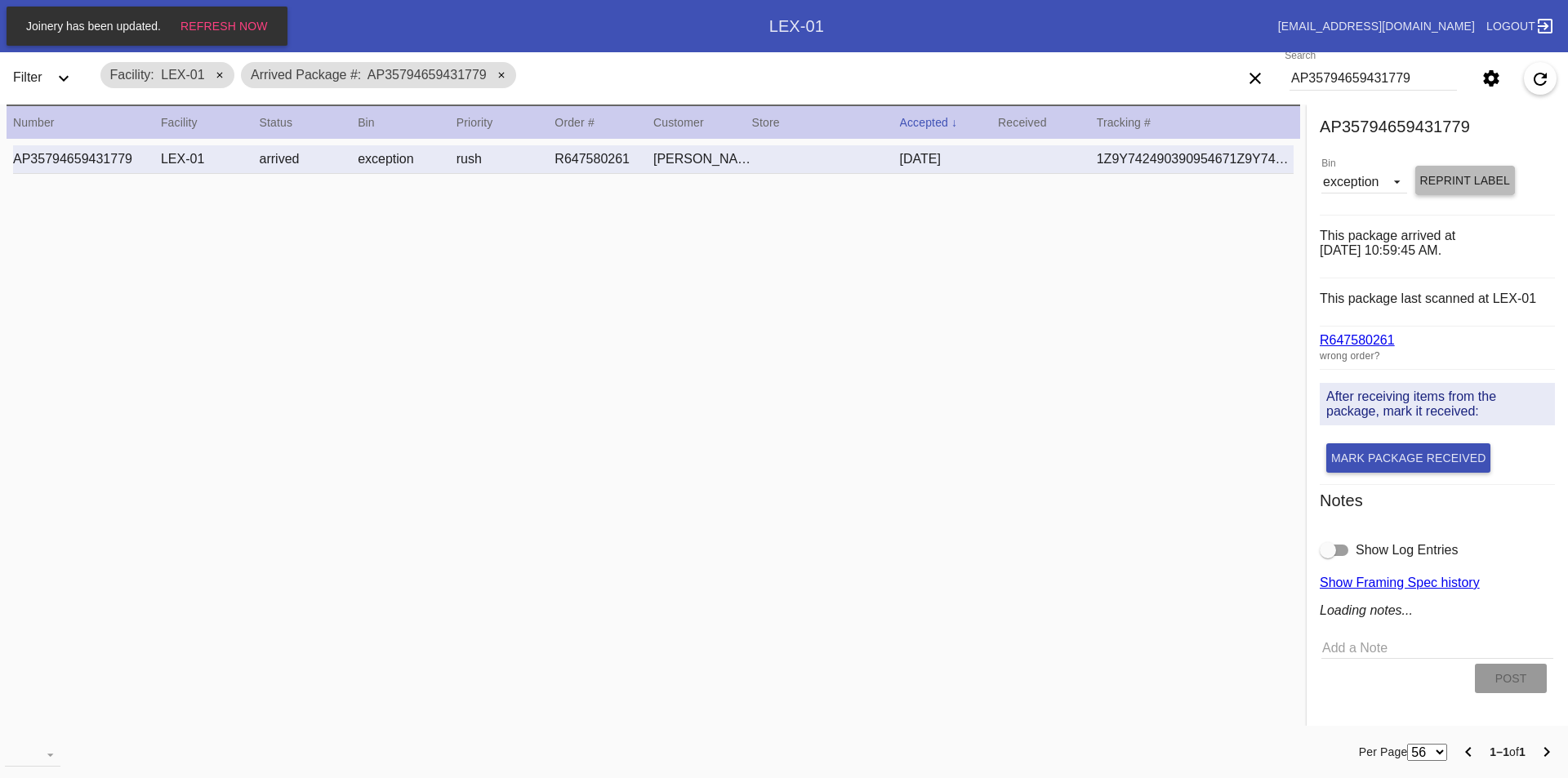
click at [1450, 189] on button "Reprint Label" at bounding box center [1465, 180] width 100 height 30
click at [1330, 73] on input "AP35794659431779" at bounding box center [1374, 79] width 167 height 25
type input "AP25057607445043"
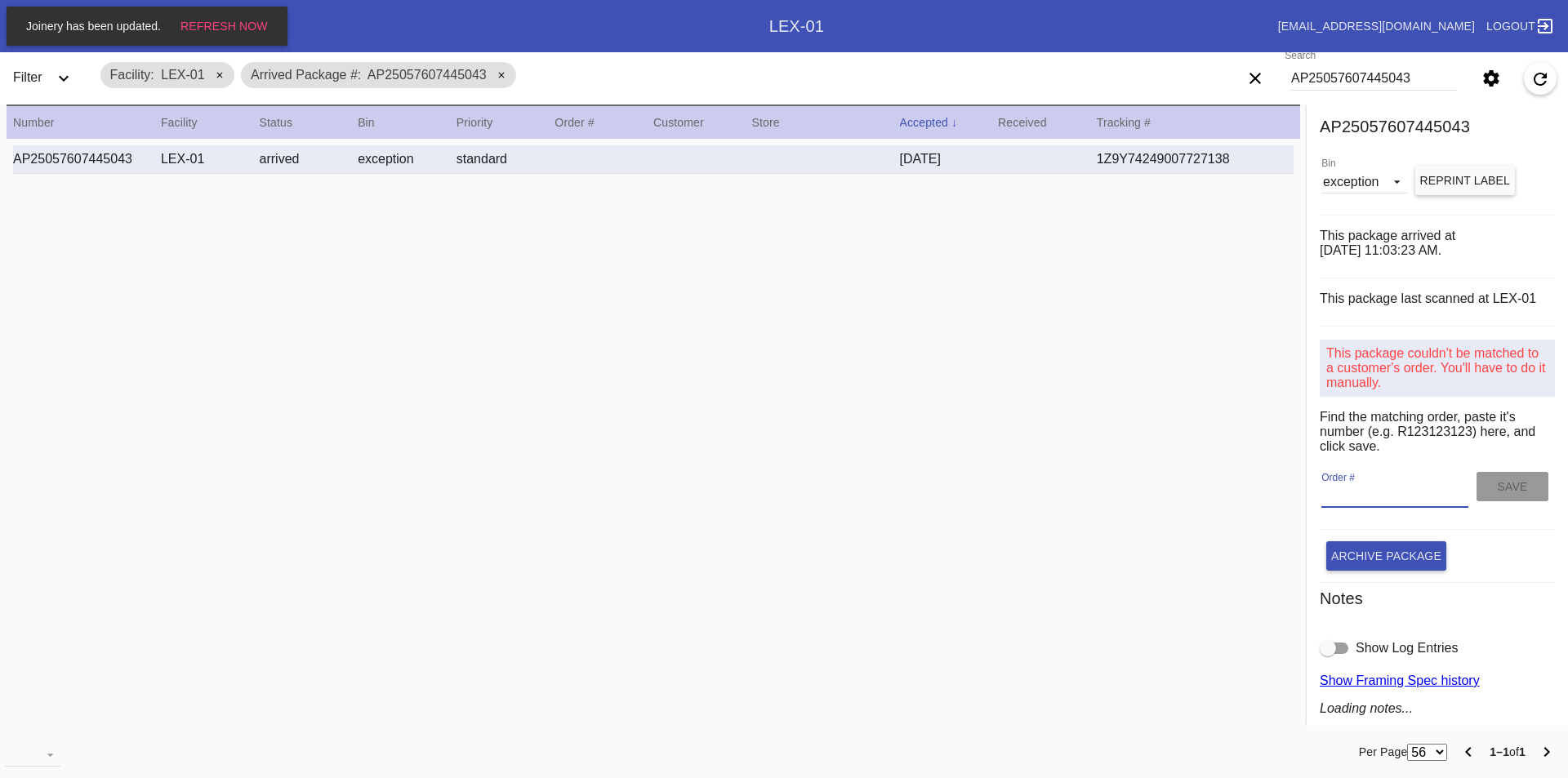
click at [1380, 498] on input "Order #" at bounding box center [1394, 496] width 147 height 25
type input "R850861430"
click at [1497, 487] on span "Save" at bounding box center [1512, 487] width 30 height 13
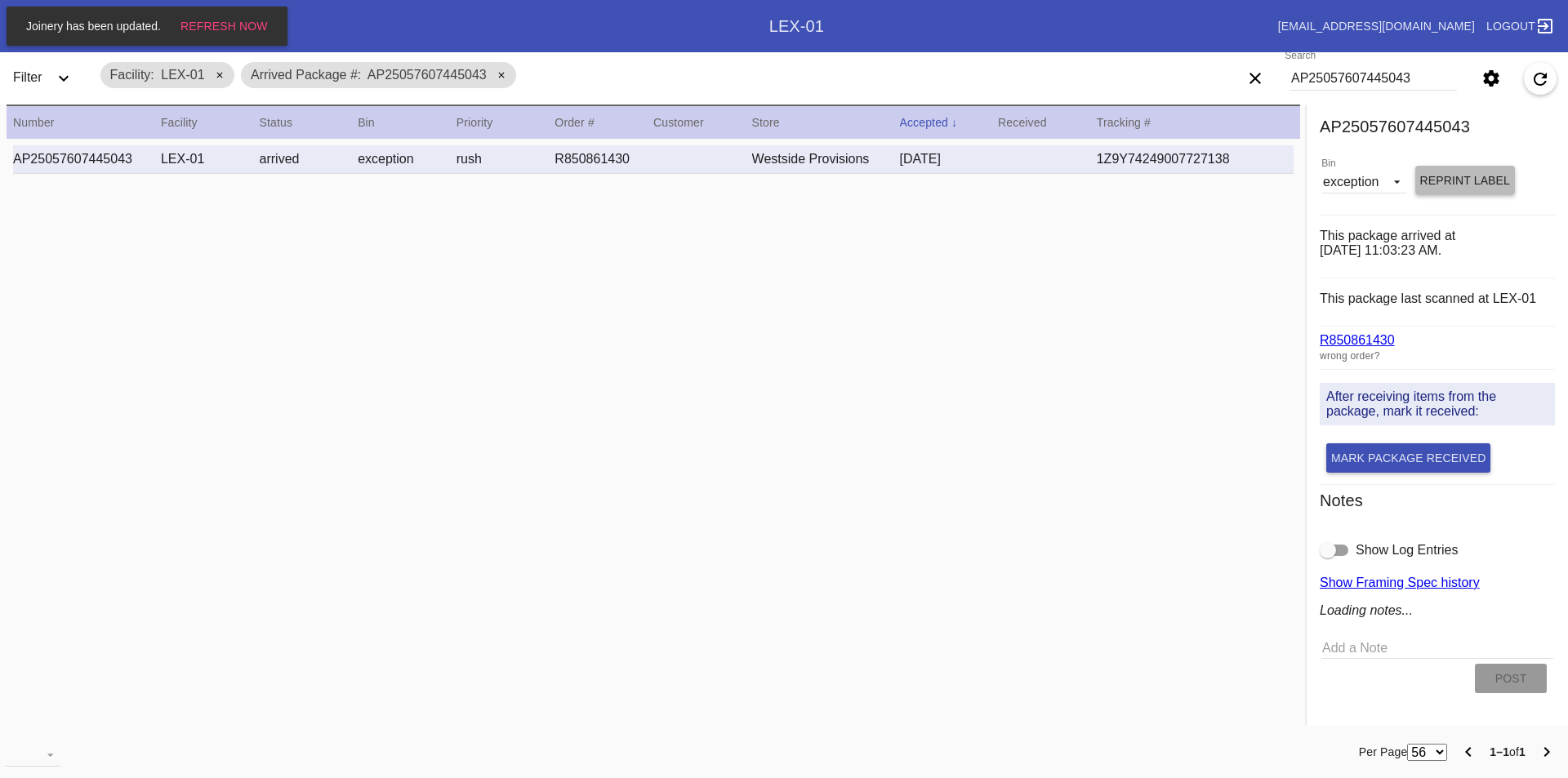
click at [1432, 188] on button "Reprint Label" at bounding box center [1465, 180] width 100 height 30
click at [1346, 80] on input "AP25057607445043" at bounding box center [1374, 79] width 167 height 25
type input "AP64959822615343"
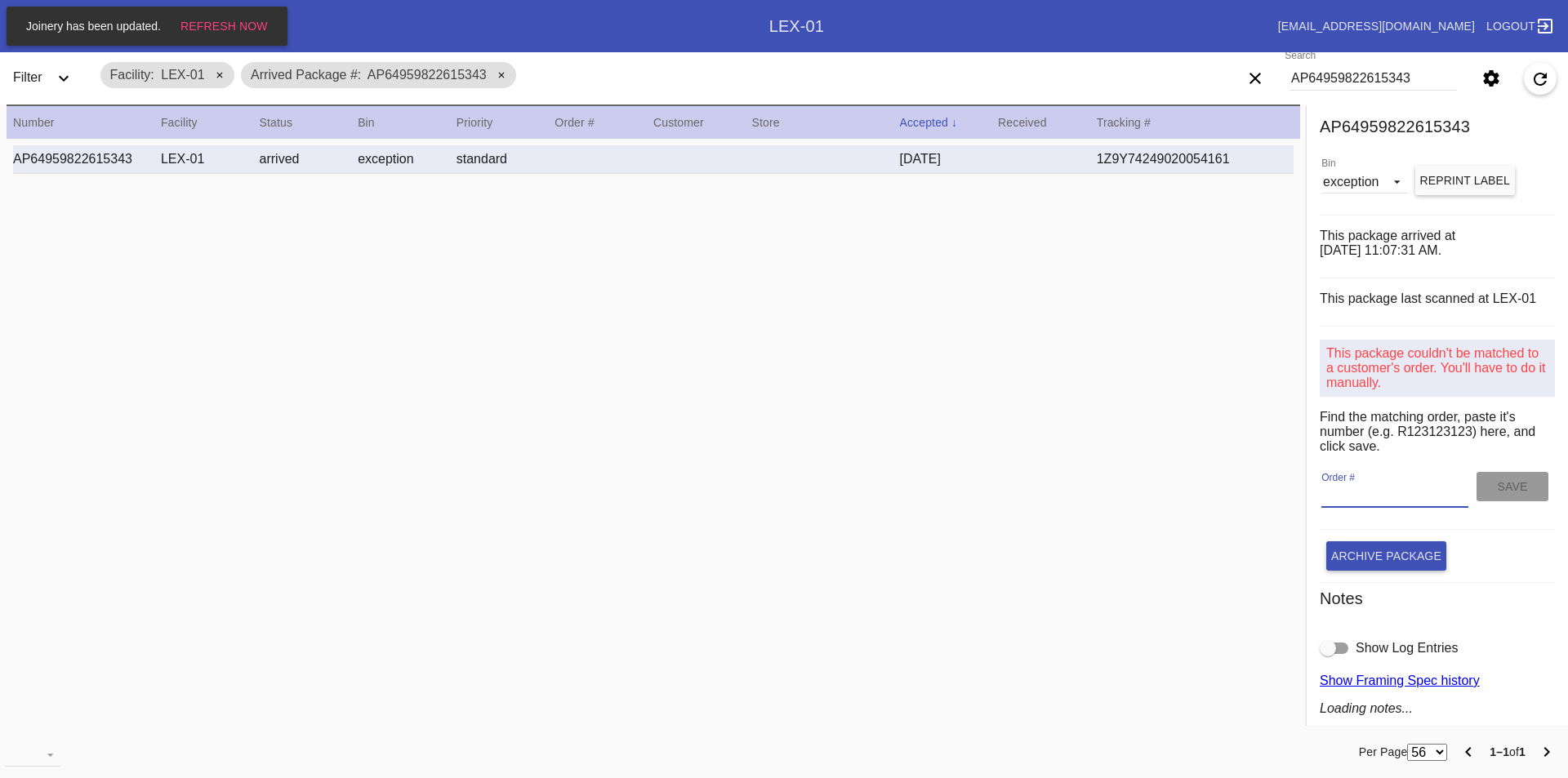
paste input "R671559392"
type input "R671559392"
click at [1497, 491] on span "Save" at bounding box center [1512, 487] width 30 height 13
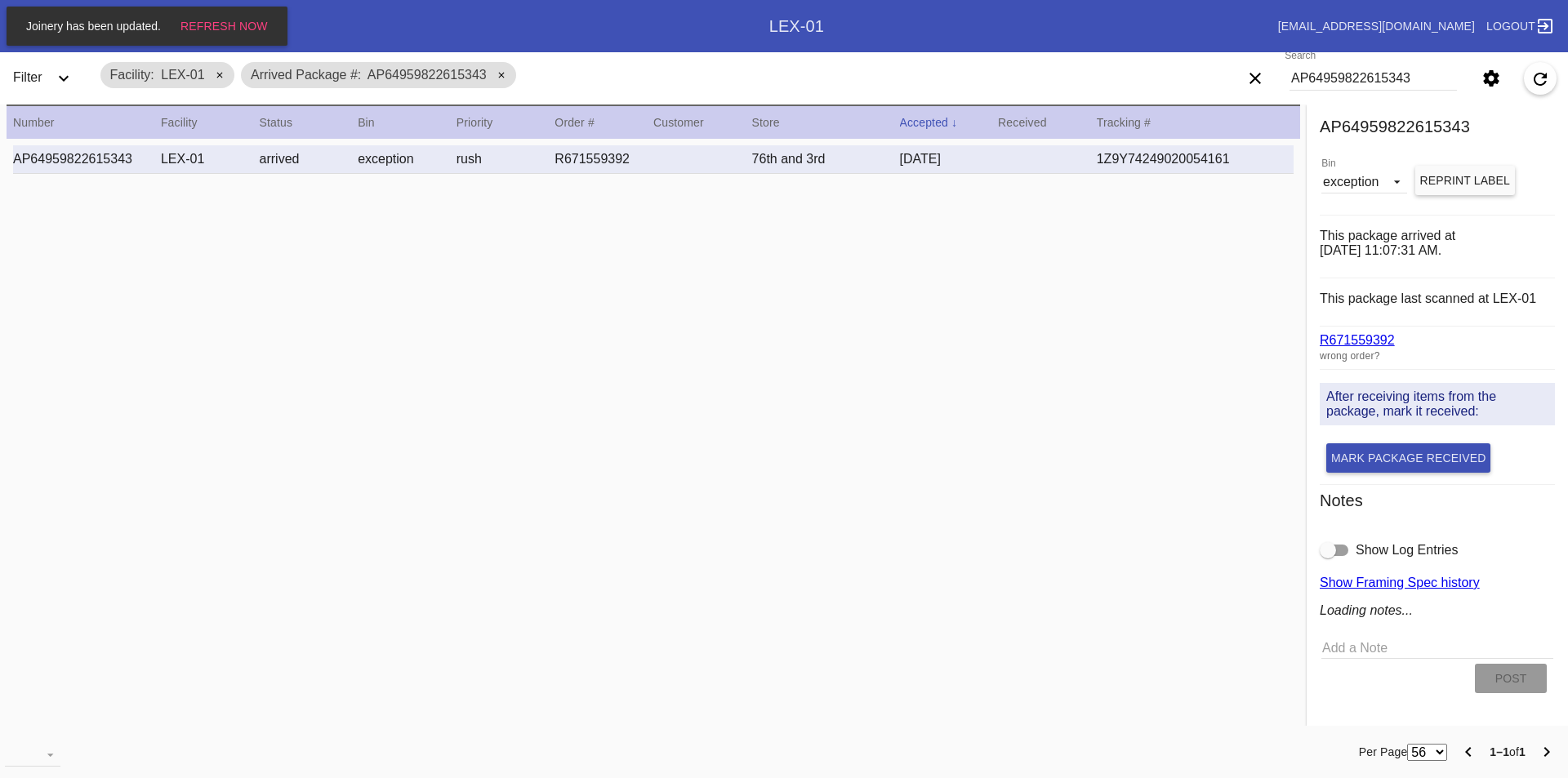
click at [1445, 184] on span "Reprint Label" at bounding box center [1465, 180] width 91 height 13
click at [1347, 71] on input "AP64959822615343" at bounding box center [1374, 79] width 167 height 25
type input "AP21955652607190"
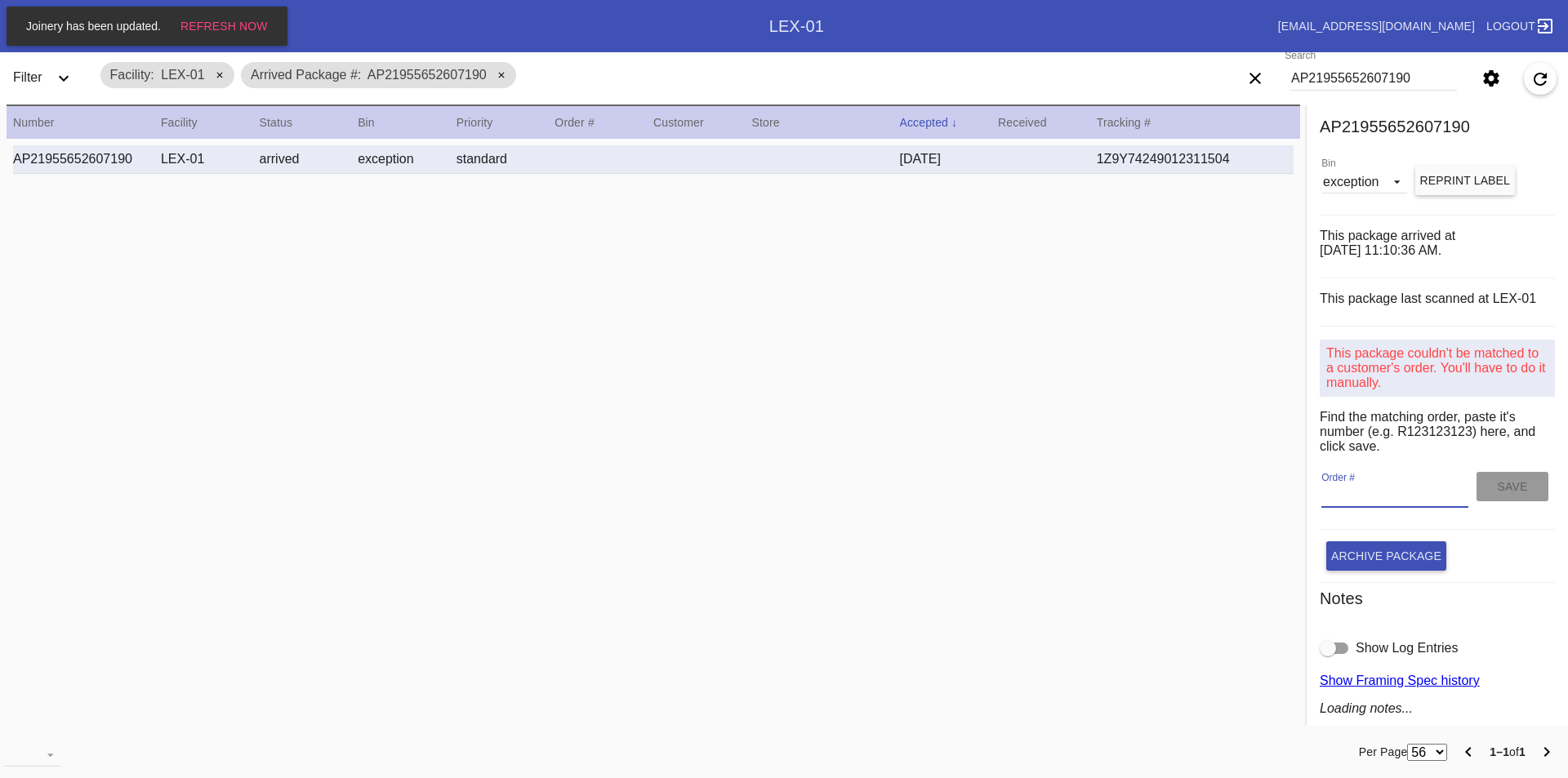
click at [1329, 492] on input "Order #" at bounding box center [1394, 496] width 147 height 25
type input "R781241210"
click at [1477, 488] on button "Save" at bounding box center [1513, 487] width 72 height 30
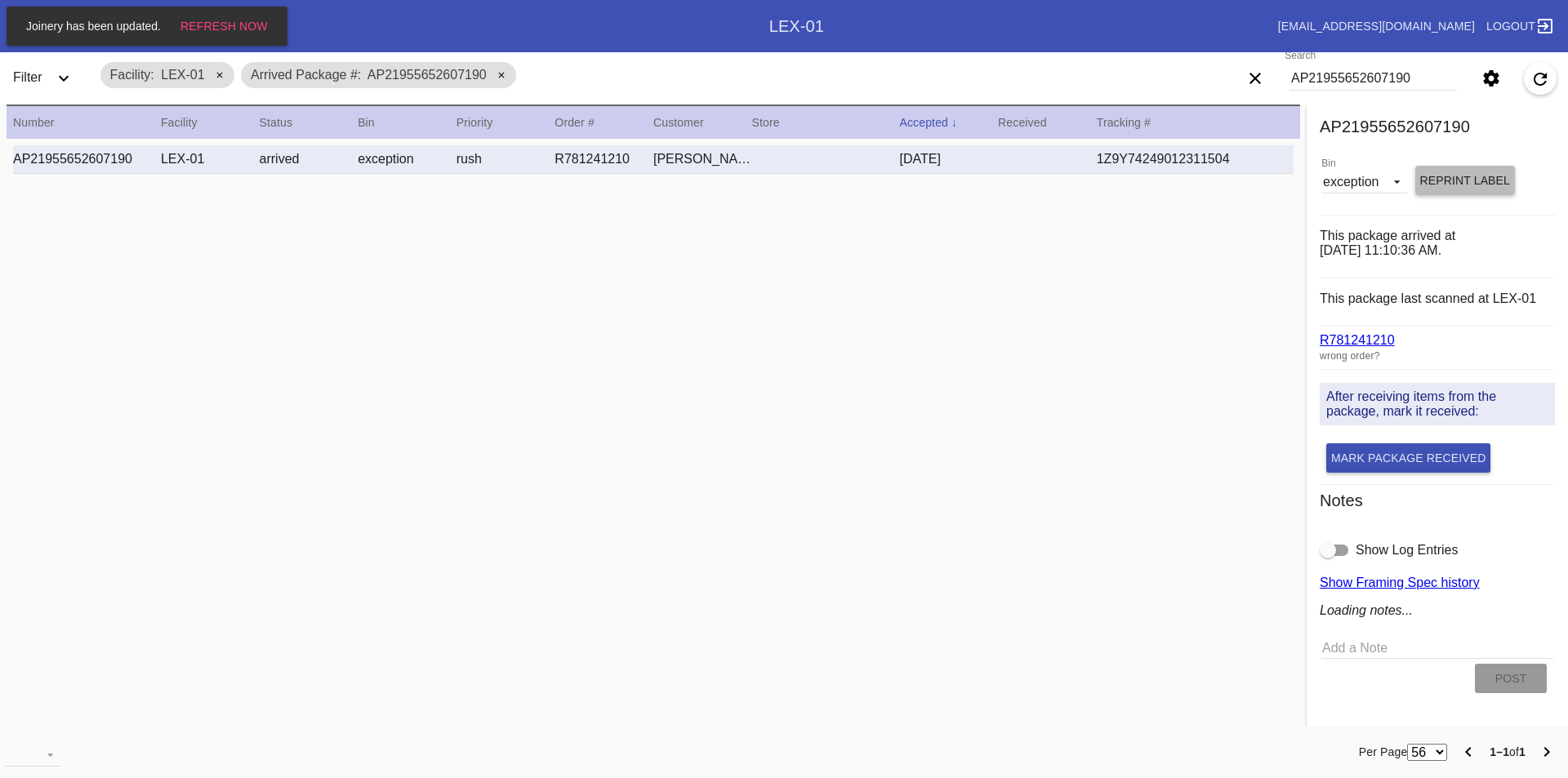
click at [1427, 187] on button "Reprint Label" at bounding box center [1465, 180] width 100 height 30
click at [1340, 75] on input "AP21955652607190" at bounding box center [1374, 79] width 167 height 25
type input "AP12067992704490"
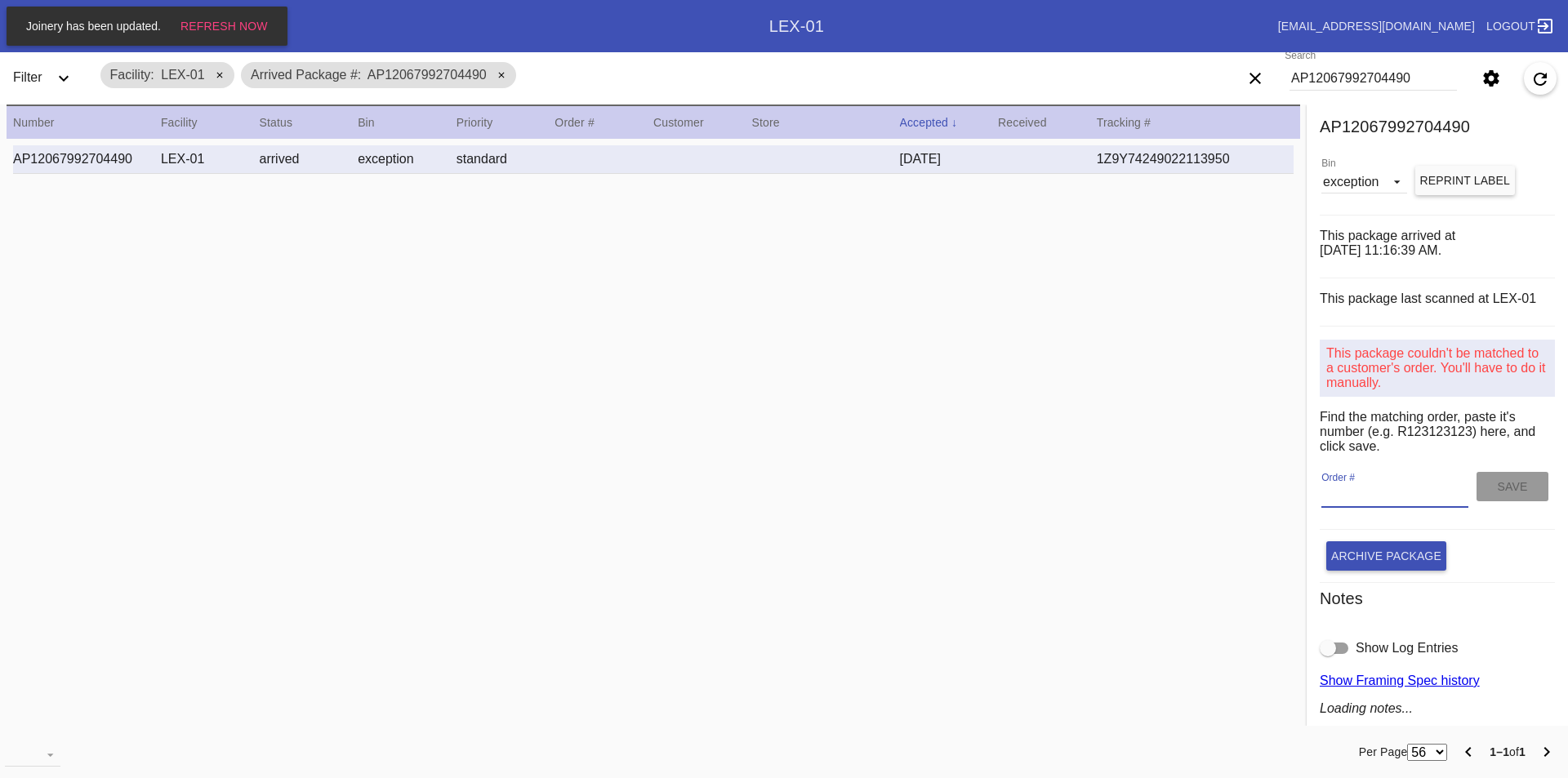
paste input "R671970847"
type input "R671970847"
click at [1497, 489] on span "Save" at bounding box center [1512, 487] width 30 height 13
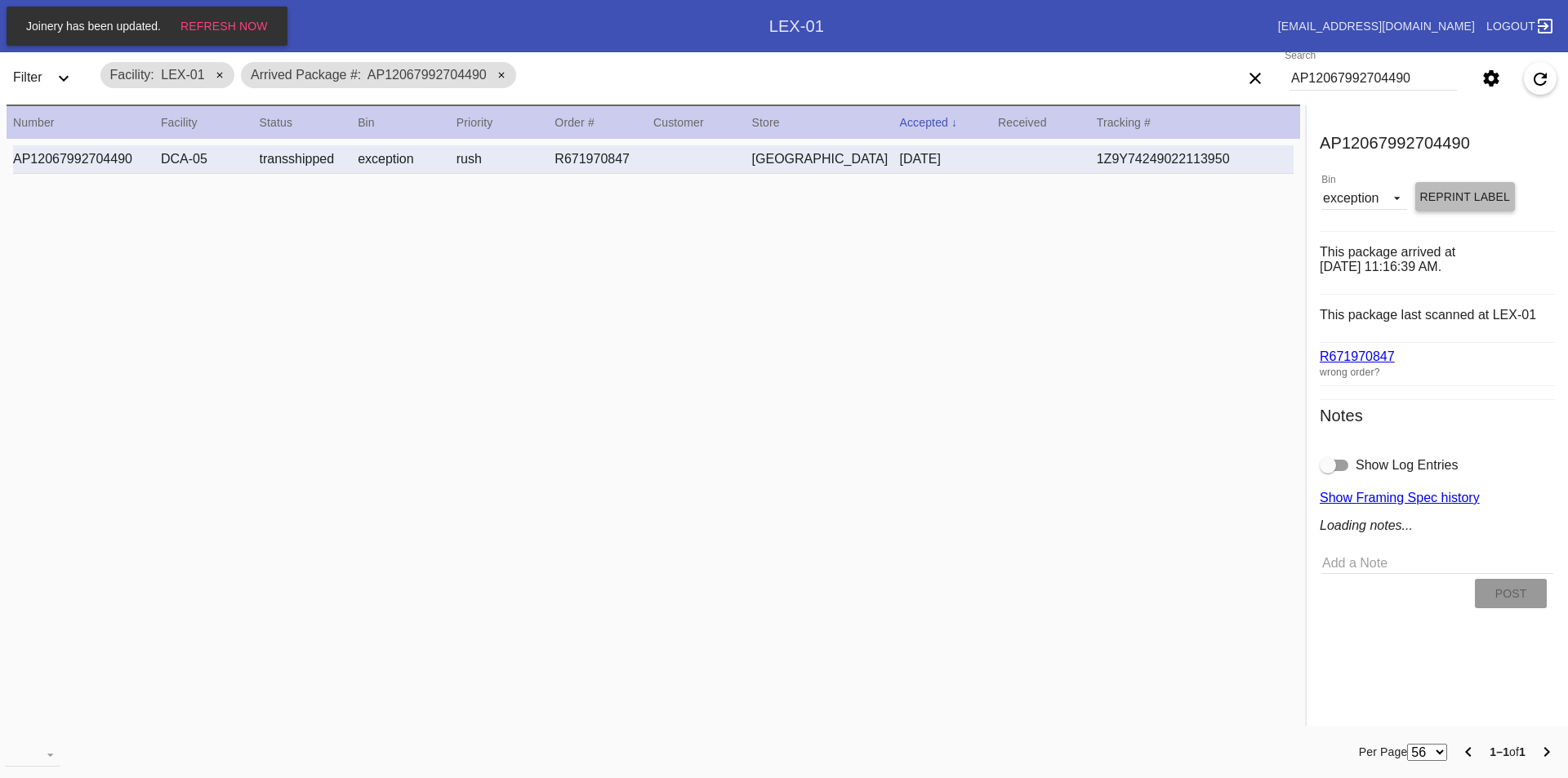
click at [1443, 182] on button "Reprint Label" at bounding box center [1465, 197] width 100 height 30
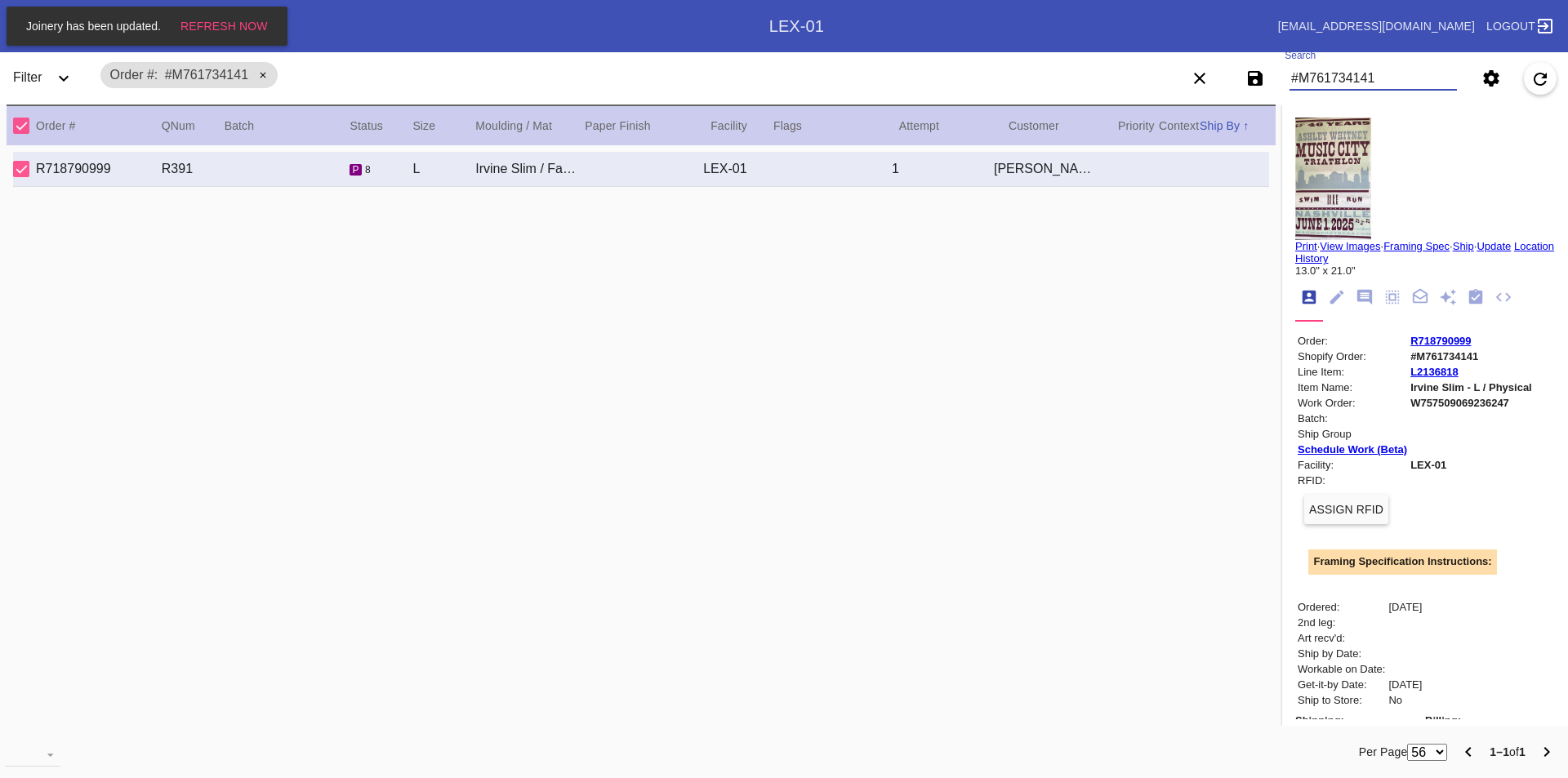
drag, startPoint x: 1396, startPoint y: 77, endPoint x: 1333, endPoint y: 83, distance: 63.3
click at [1333, 83] on input "#M761734141" at bounding box center [1374, 79] width 167 height 25
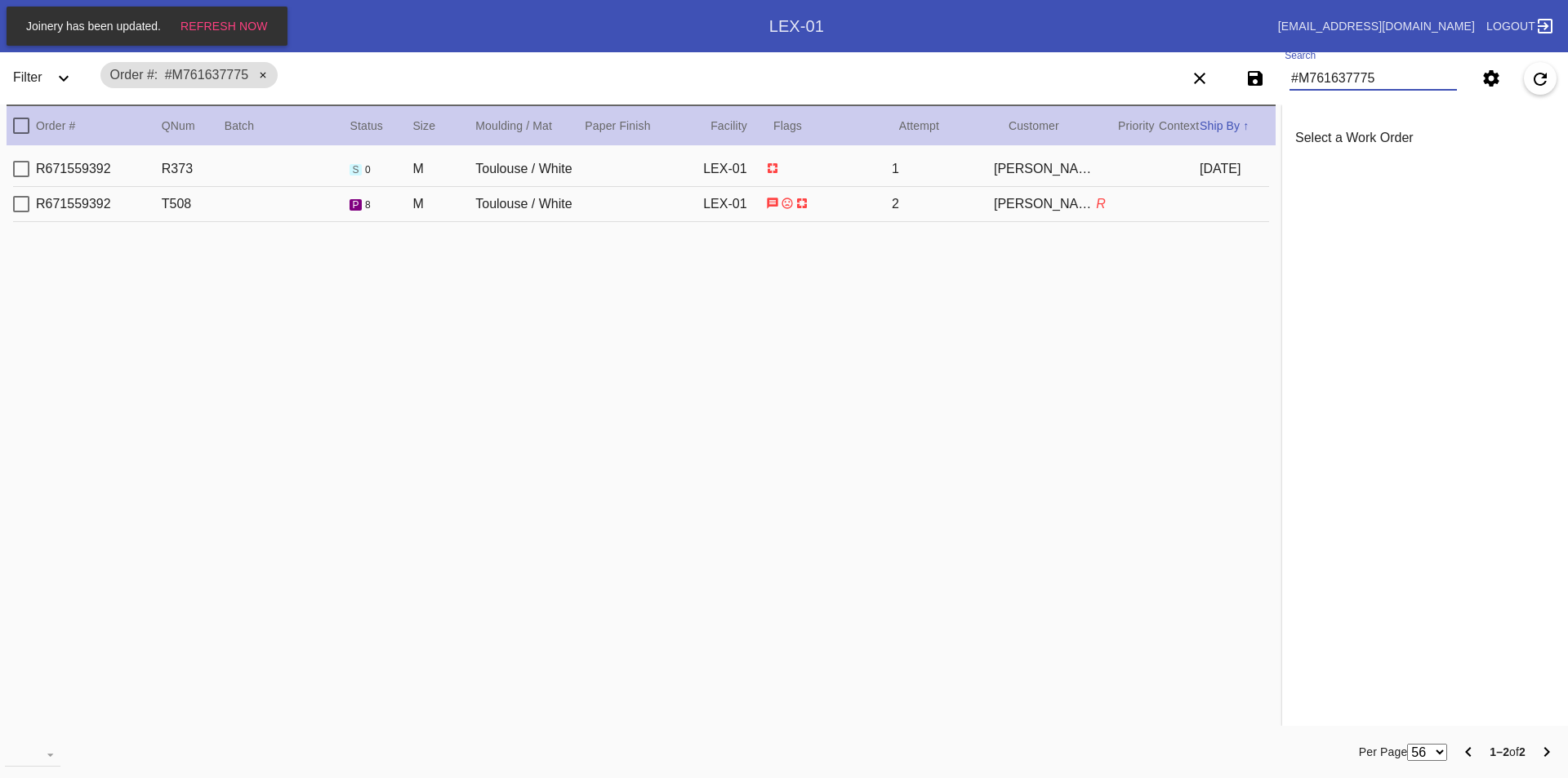
type input "#M761637775"
click at [17, 206] on div "Select Work Order" at bounding box center [21, 204] width 16 height 16
type input "3.0"
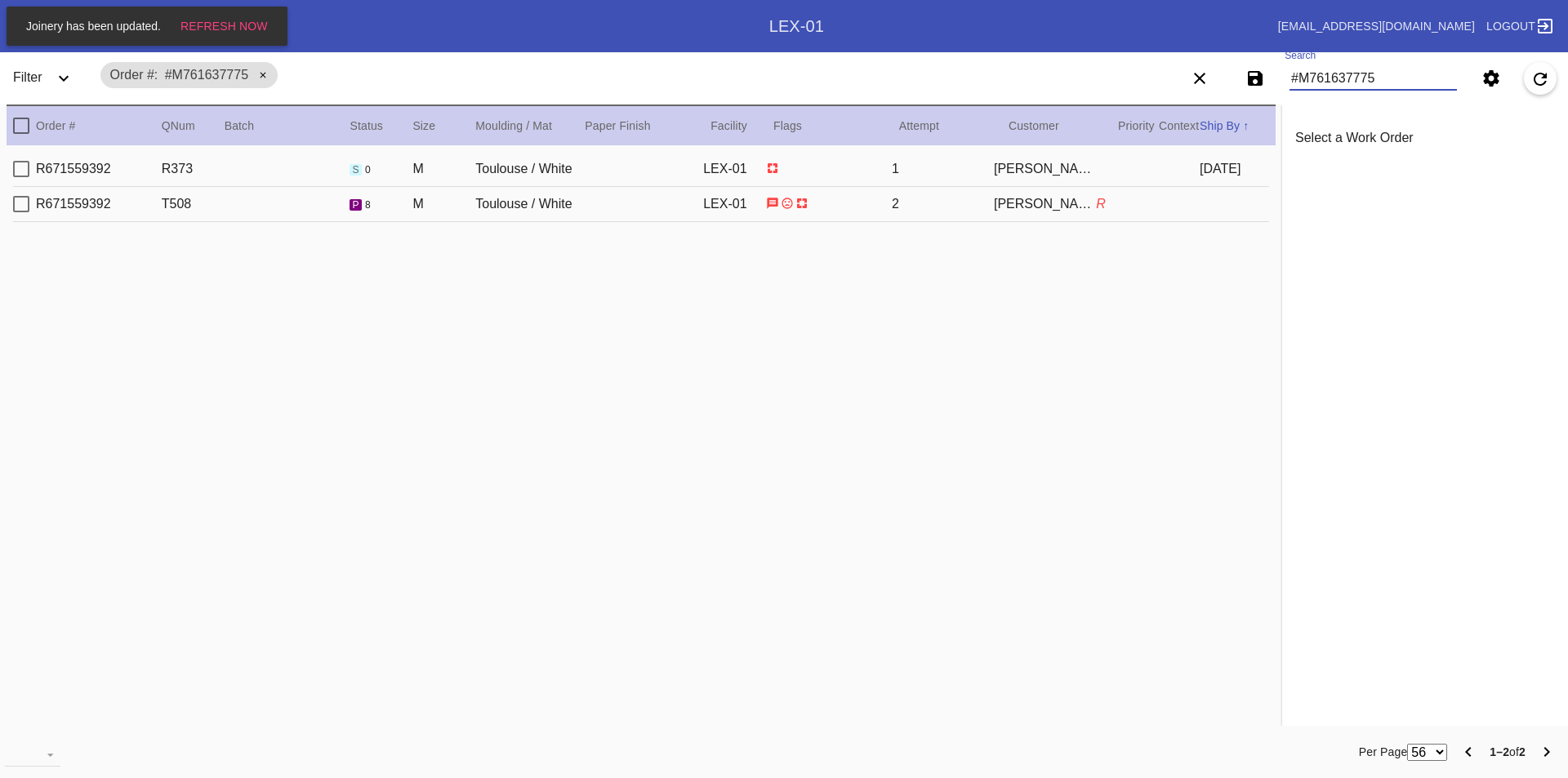
type input "3.0"
type input "0.1875"
type input "9.0"
type input "12.25"
type textarea "wavy, light dents/creases, stray marks,"
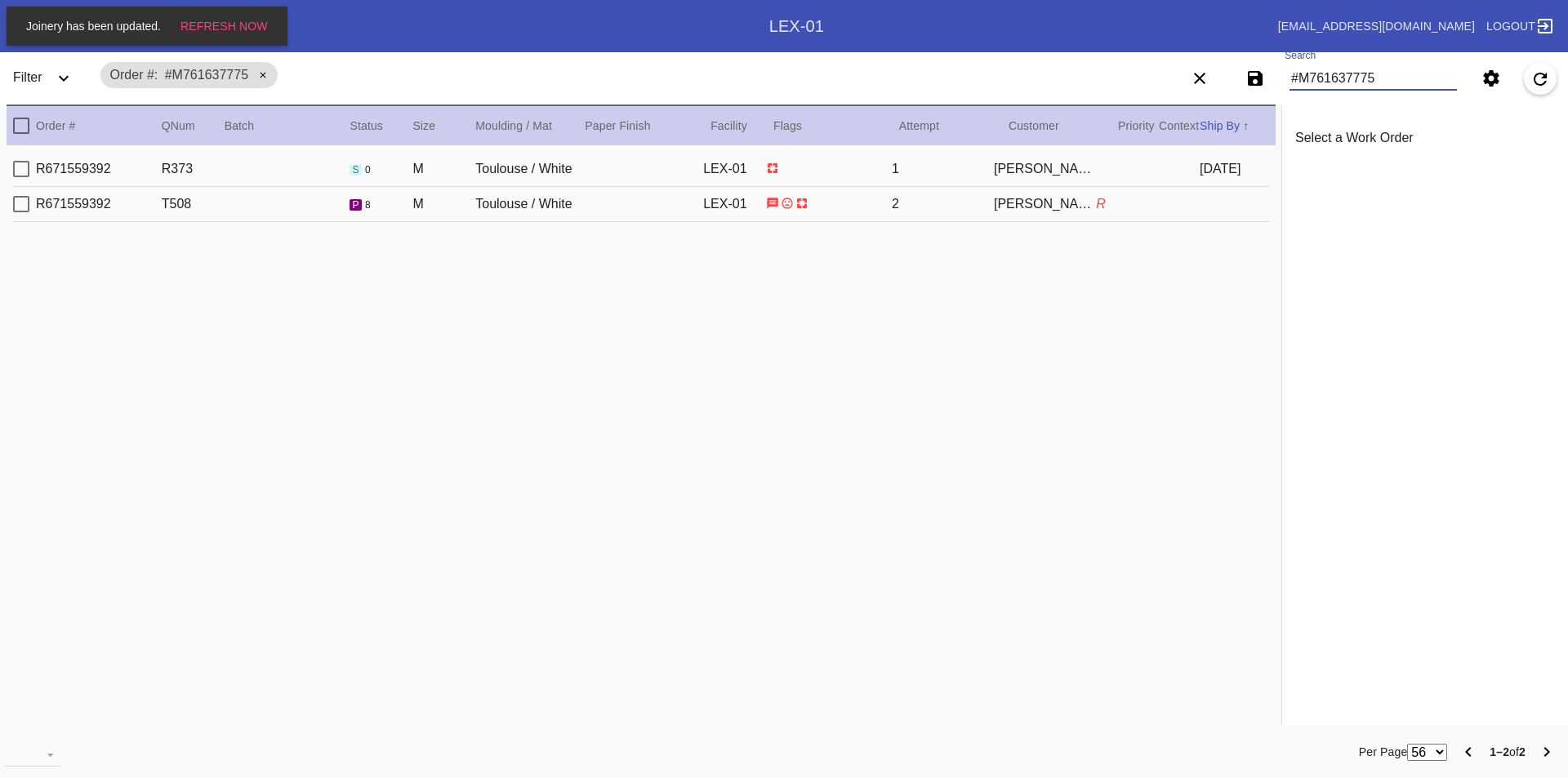
type input "[DATE]"
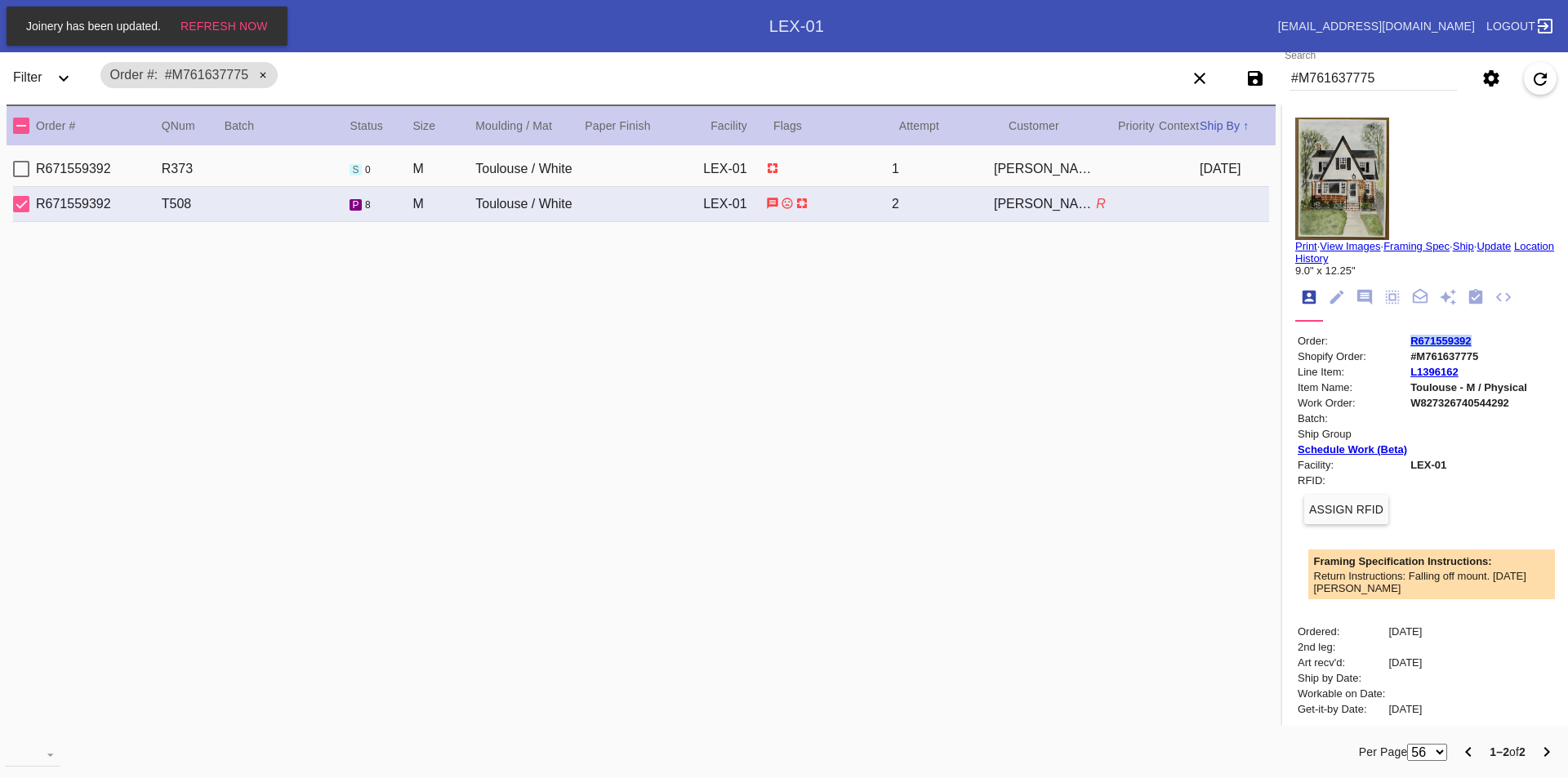
drag, startPoint x: 1475, startPoint y: 333, endPoint x: 1398, endPoint y: 342, distance: 77.5
click at [1410, 342] on td "R671559392" at bounding box center [1469, 340] width 118 height 14
copy link "R671559392"
drag, startPoint x: 1406, startPoint y: 68, endPoint x: 1346, endPoint y: 81, distance: 61.4
click at [1346, 81] on input "#M761637775" at bounding box center [1374, 79] width 167 height 25
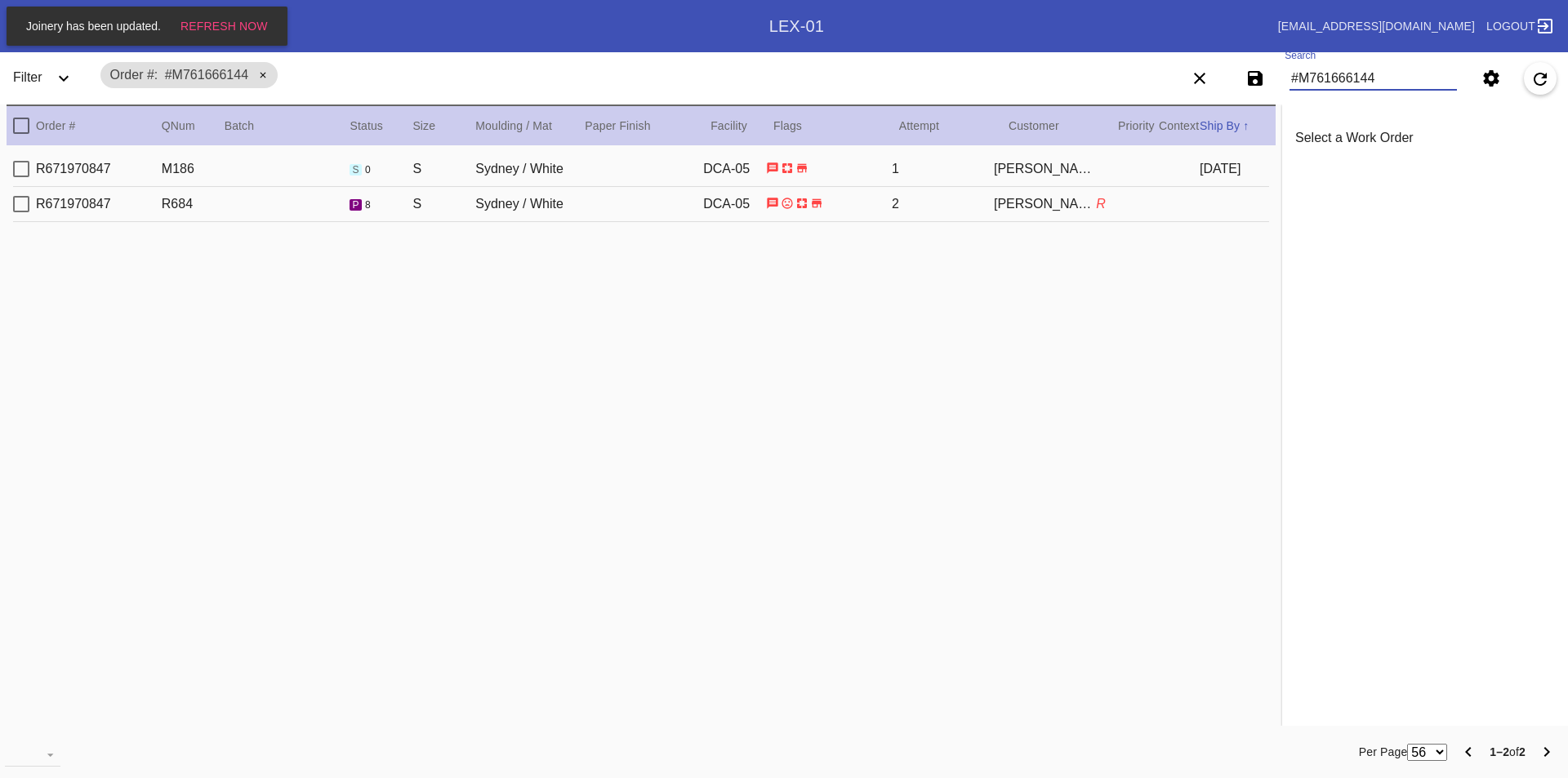
type input "#M761666144"
click at [23, 205] on div "Select Work Order" at bounding box center [21, 204] width 16 height 16
type input "1.5"
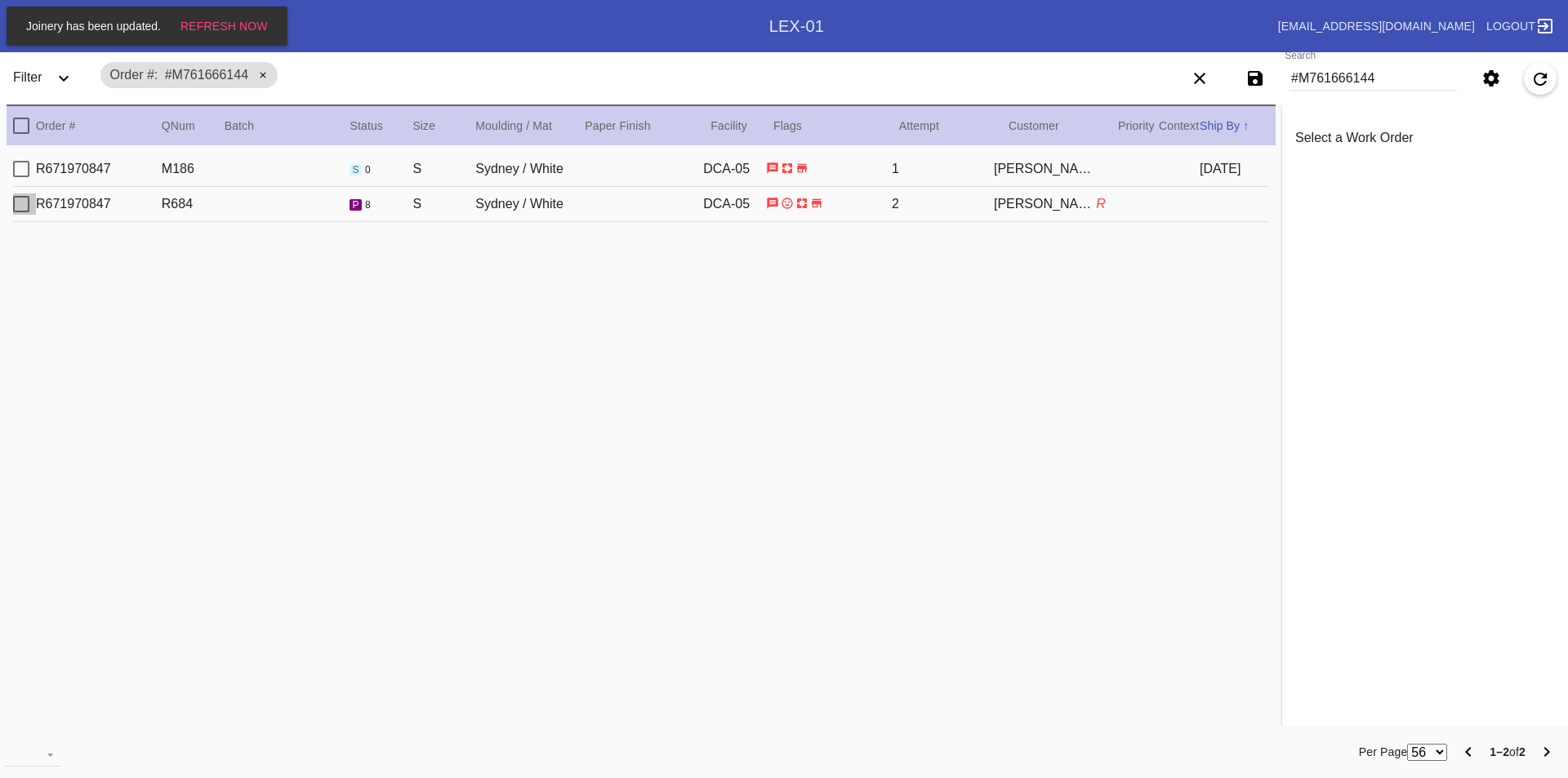
type input "1.5"
type input "0.1875"
type input "8.5"
type input "10.75"
type textarea "photograph bows upward. Other items in good condition"
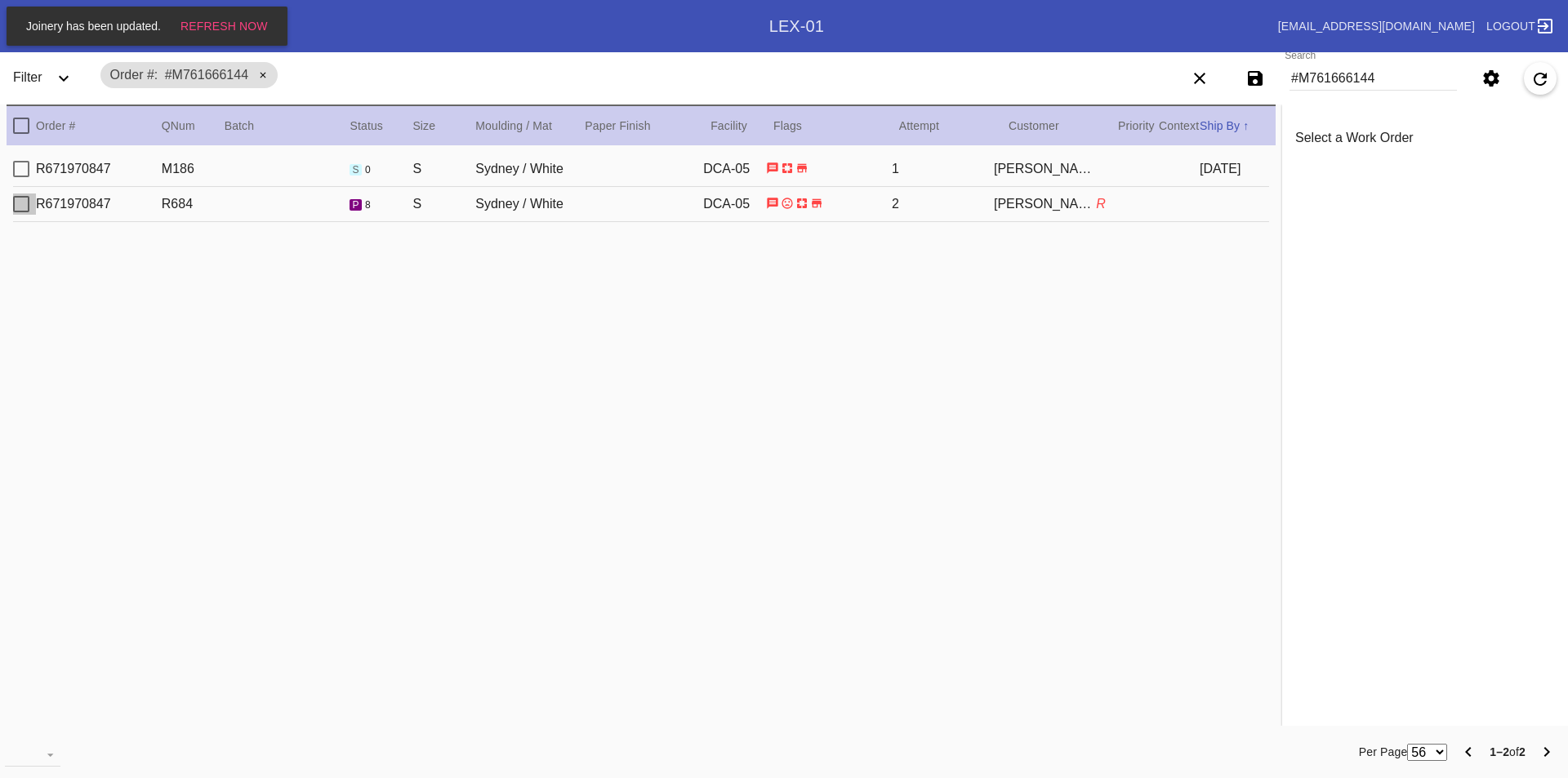
type input "[DATE]"
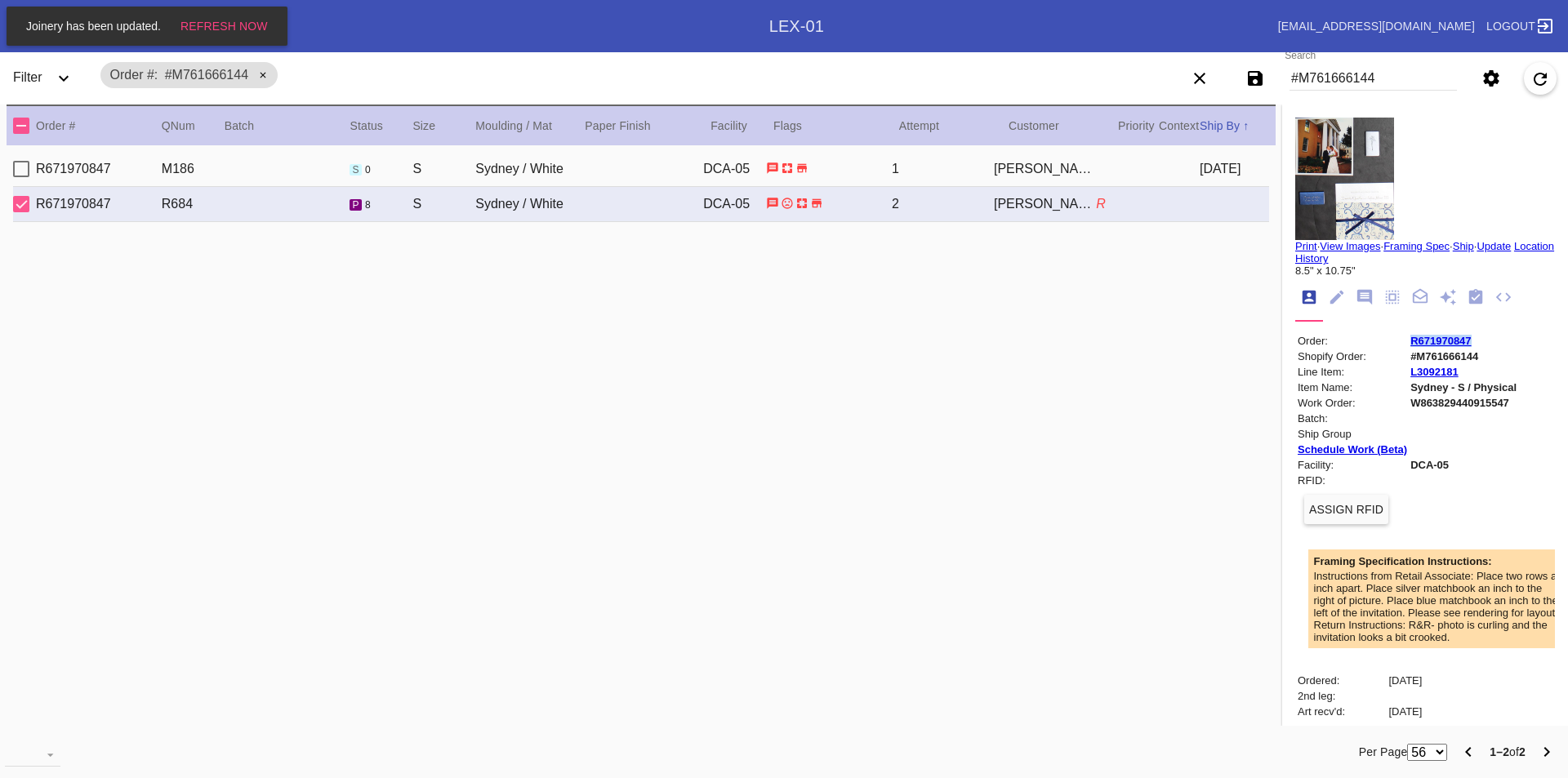
drag, startPoint x: 1473, startPoint y: 343, endPoint x: 1401, endPoint y: 342, distance: 72.0
click at [1410, 342] on td "R671970847" at bounding box center [1463, 340] width 107 height 14
copy link "R671970847"
